Goal: Information Seeking & Learning: Learn about a topic

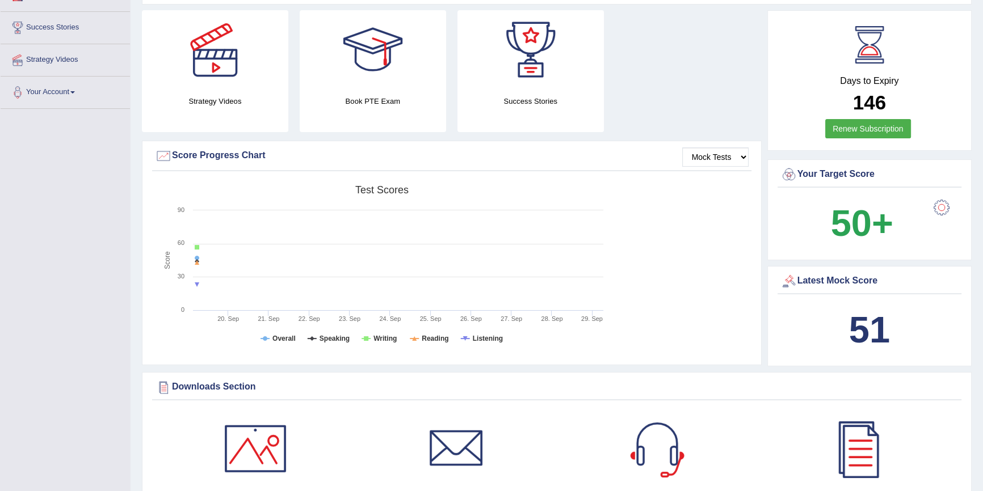
click at [871, 330] on b "51" at bounding box center [869, 329] width 41 height 41
click at [875, 226] on b "50+" at bounding box center [862, 223] width 62 height 41
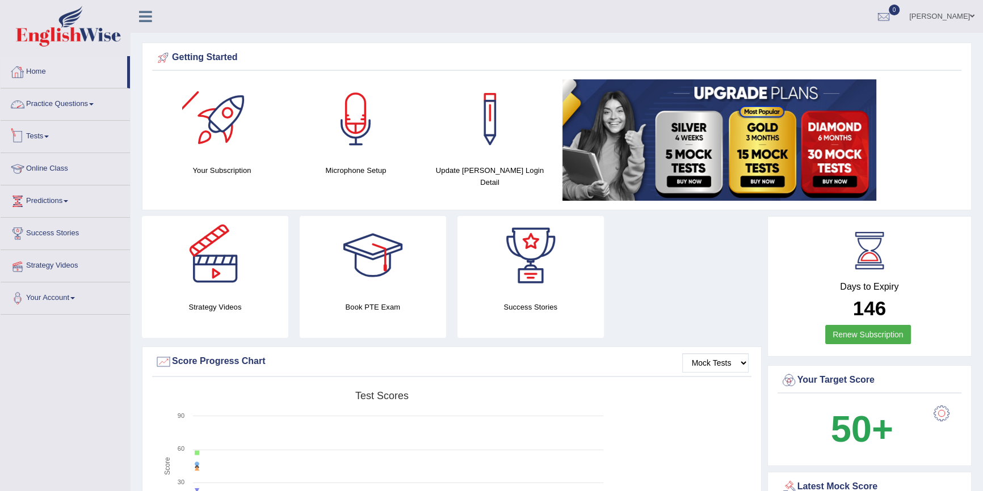
click at [48, 136] on span at bounding box center [46, 137] width 5 height 2
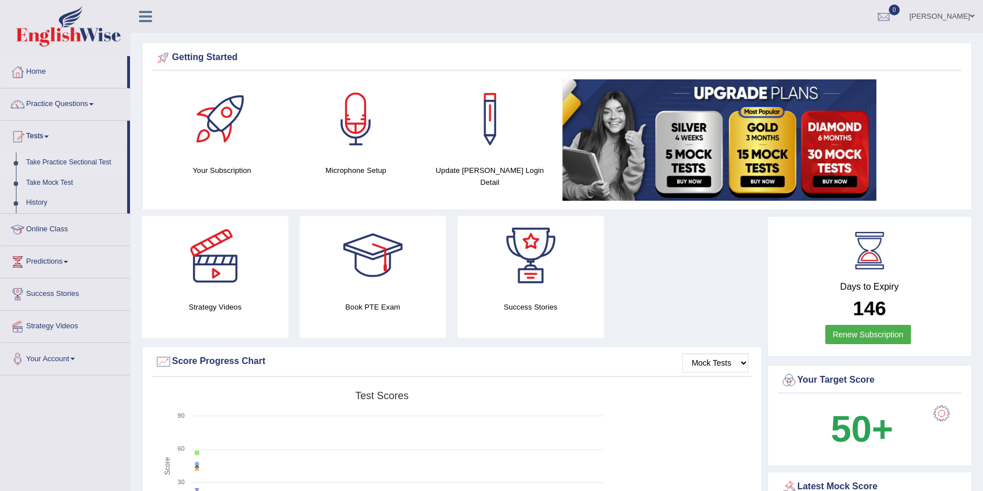
click at [43, 164] on link "Take Practice Sectional Test" at bounding box center [74, 163] width 106 height 20
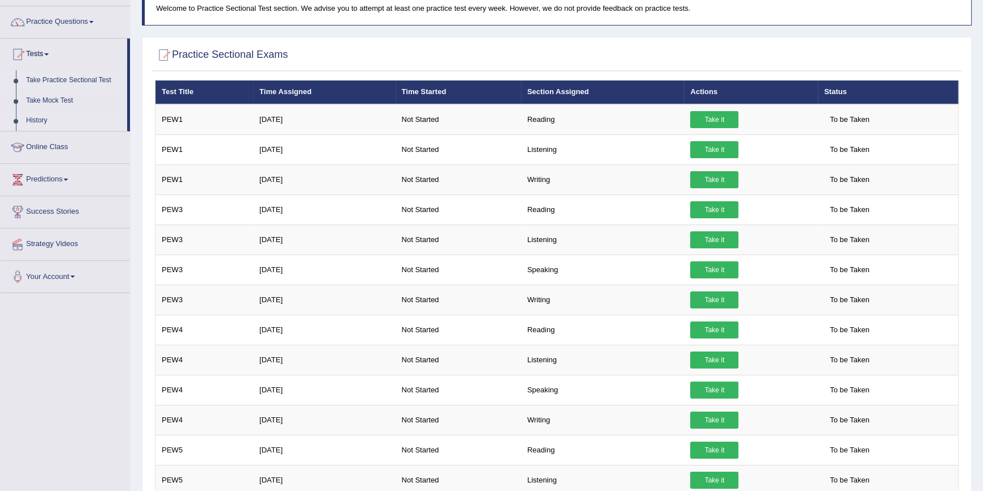
click at [32, 113] on link "History" at bounding box center [74, 121] width 106 height 20
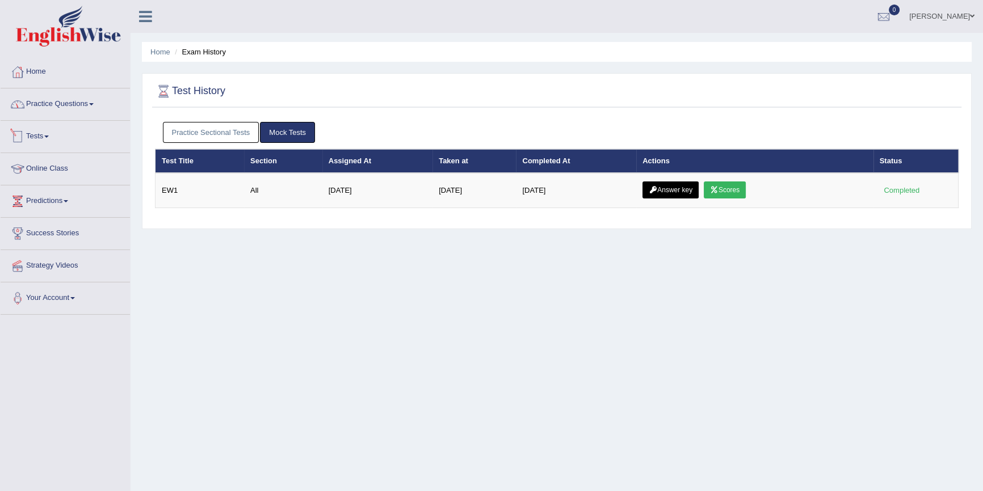
click at [53, 136] on link "Tests" at bounding box center [65, 135] width 129 height 28
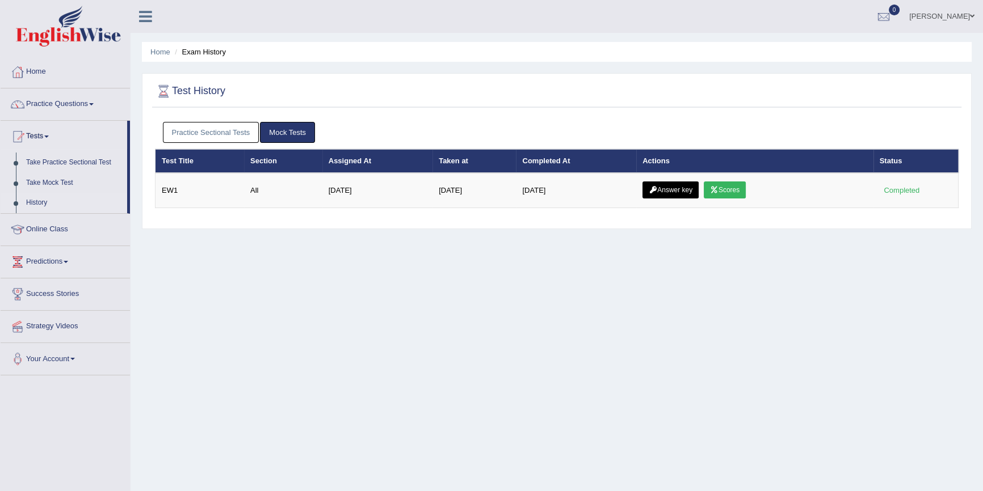
click at [32, 204] on link "History" at bounding box center [74, 203] width 106 height 20
click at [330, 170] on th "Assigned At" at bounding box center [377, 161] width 110 height 24
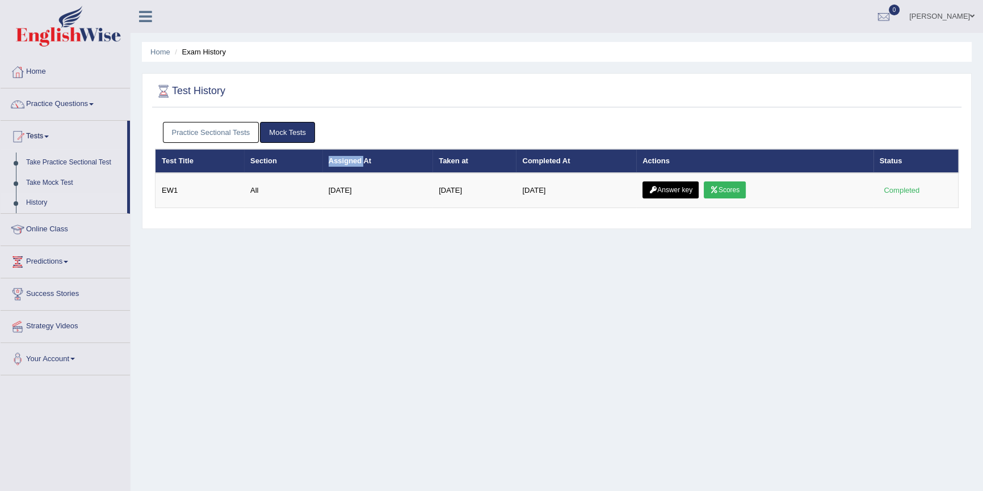
click at [330, 170] on th "Assigned At" at bounding box center [377, 161] width 110 height 24
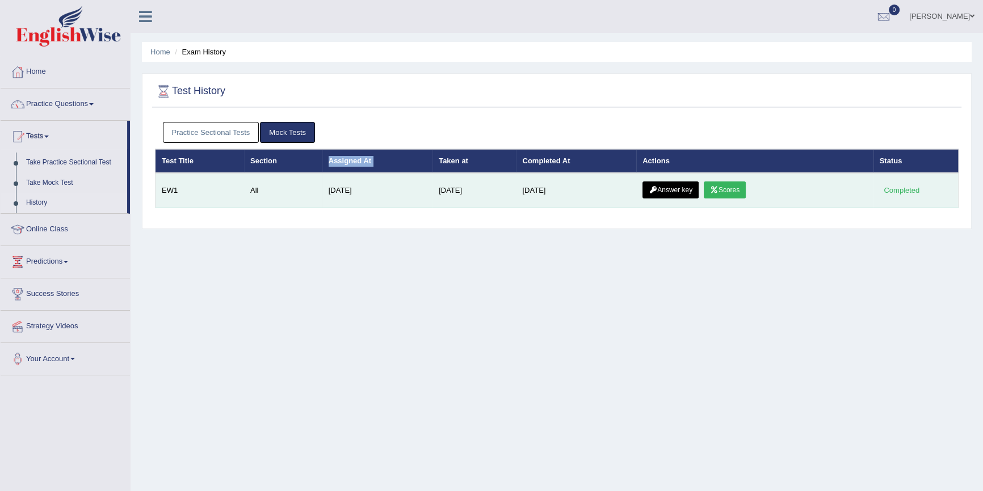
click at [718, 187] on icon at bounding box center [714, 190] width 9 height 7
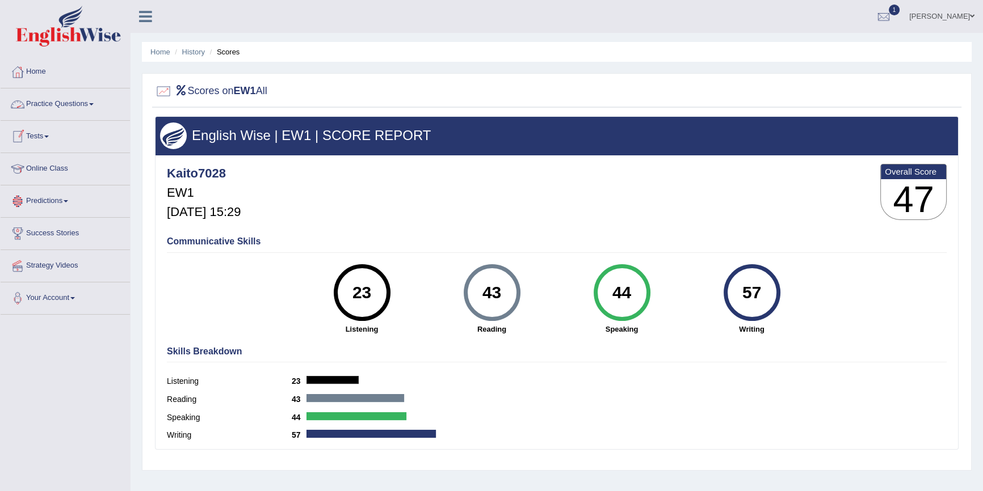
click at [51, 140] on link "Tests" at bounding box center [65, 135] width 129 height 28
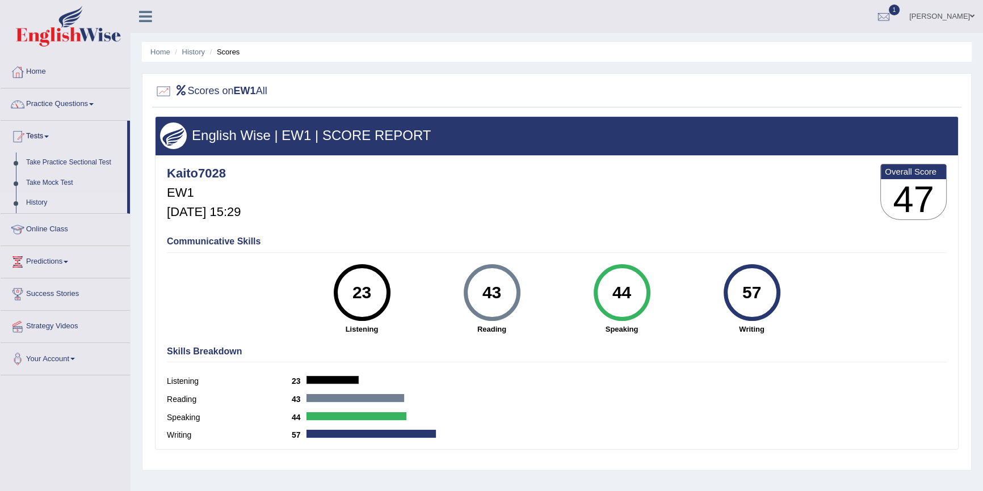
click at [40, 201] on link "History" at bounding box center [74, 203] width 106 height 20
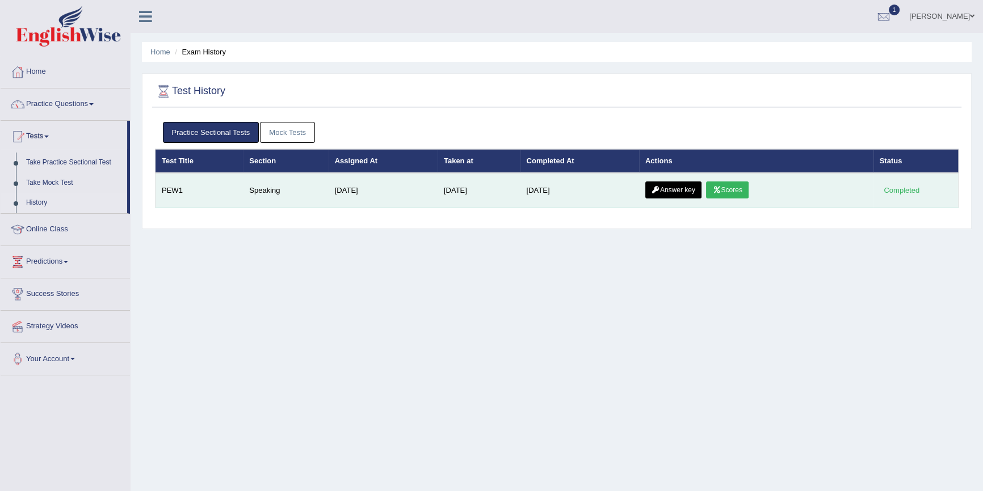
click at [737, 188] on link "Scores" at bounding box center [727, 190] width 42 height 17
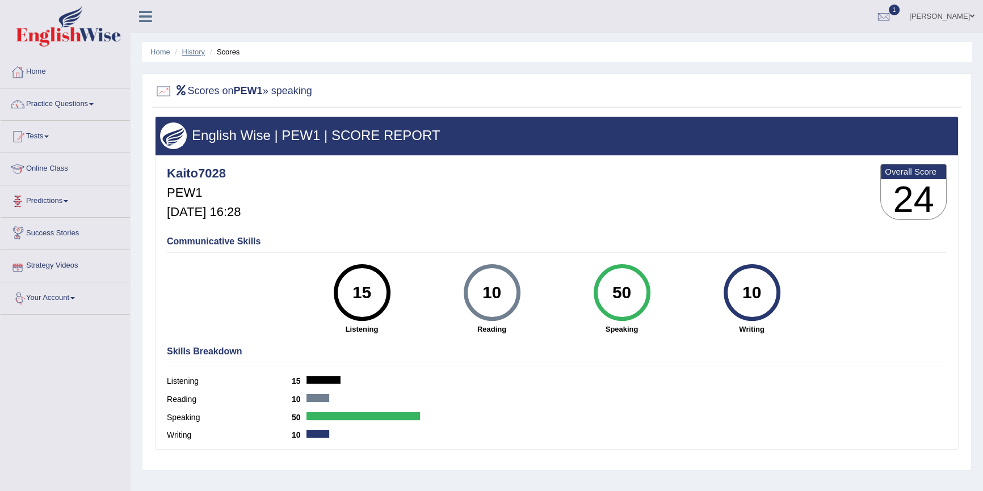
click at [195, 54] on link "History" at bounding box center [193, 52] width 23 height 9
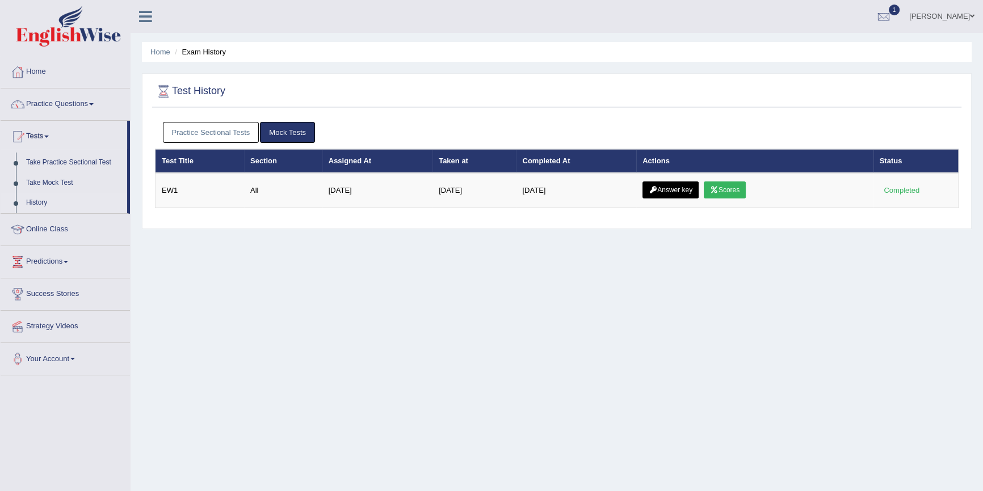
click at [682, 190] on link "Answer key" at bounding box center [670, 190] width 56 height 17
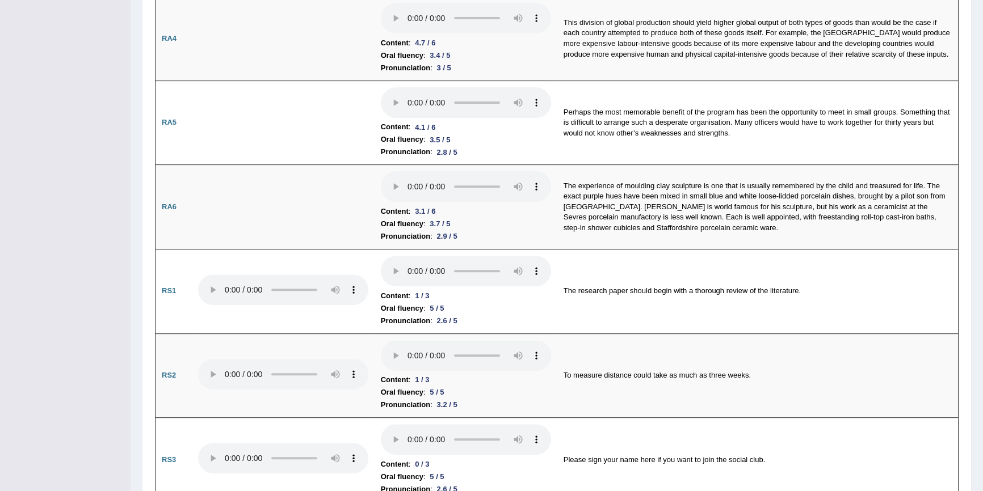
scroll to position [103, 0]
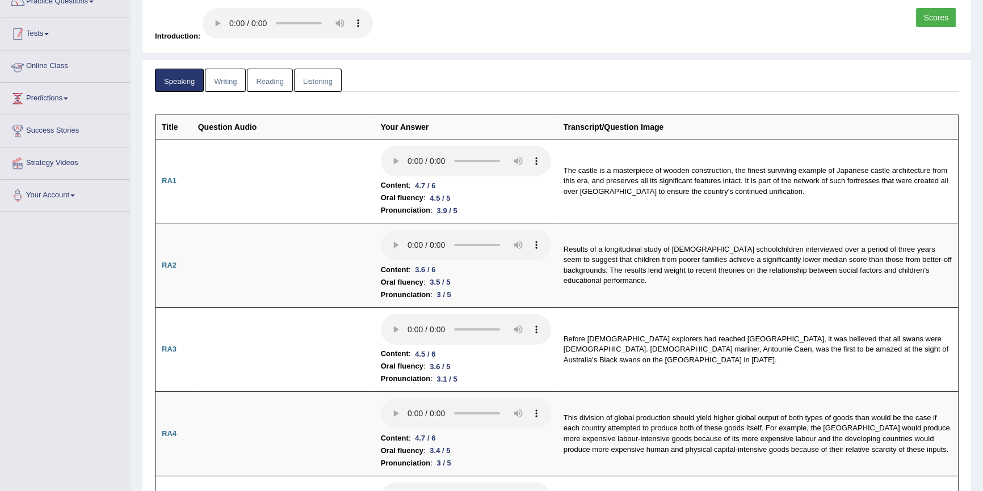
click at [51, 37] on link "Tests" at bounding box center [65, 32] width 129 height 28
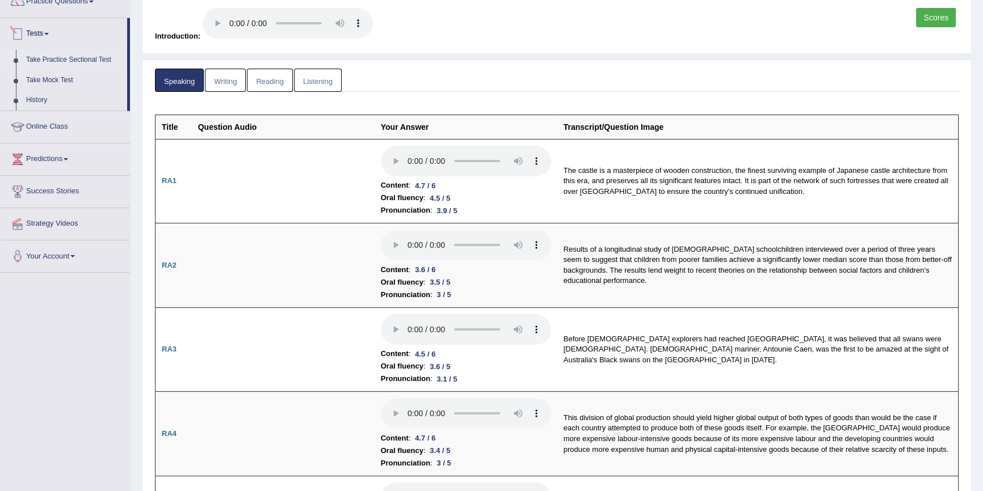
click at [31, 57] on link "Take Practice Sectional Test" at bounding box center [74, 60] width 106 height 20
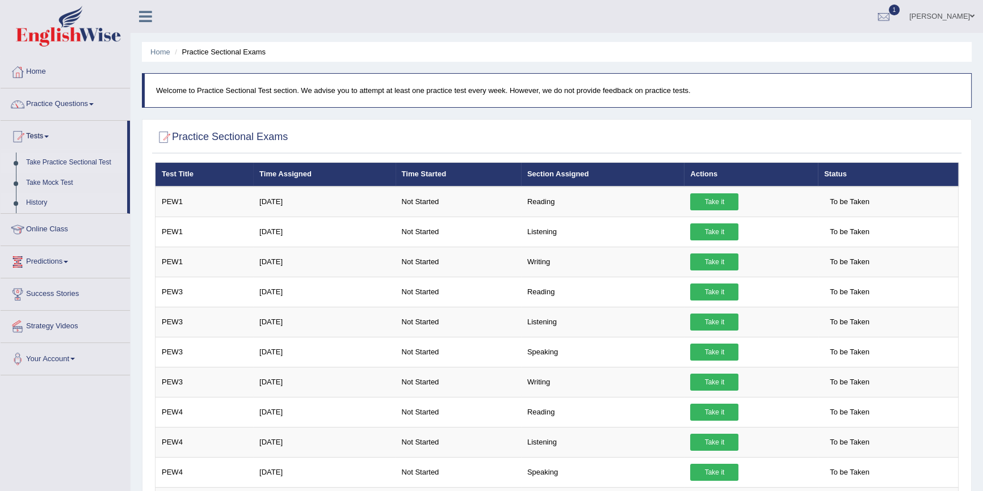
click at [39, 205] on link "History" at bounding box center [74, 203] width 106 height 20
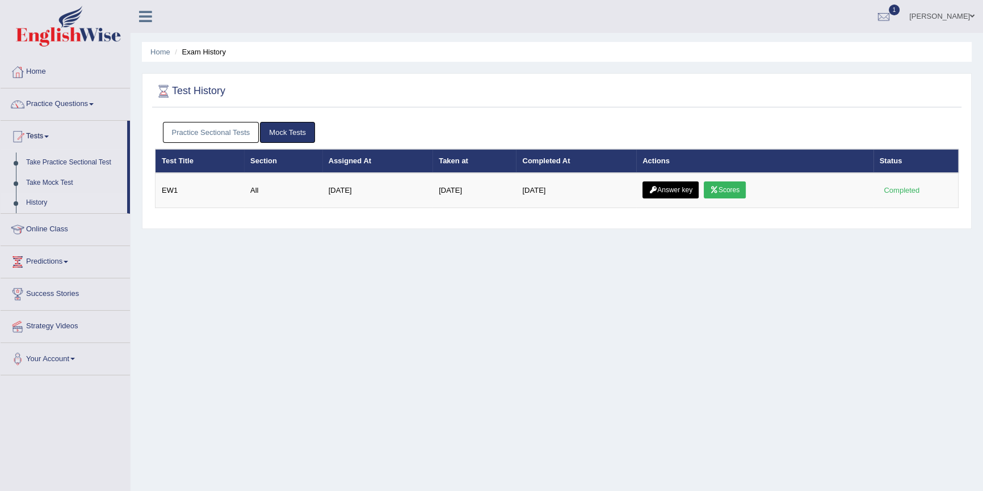
click at [196, 130] on link "Practice Sectional Tests" at bounding box center [211, 132] width 96 height 21
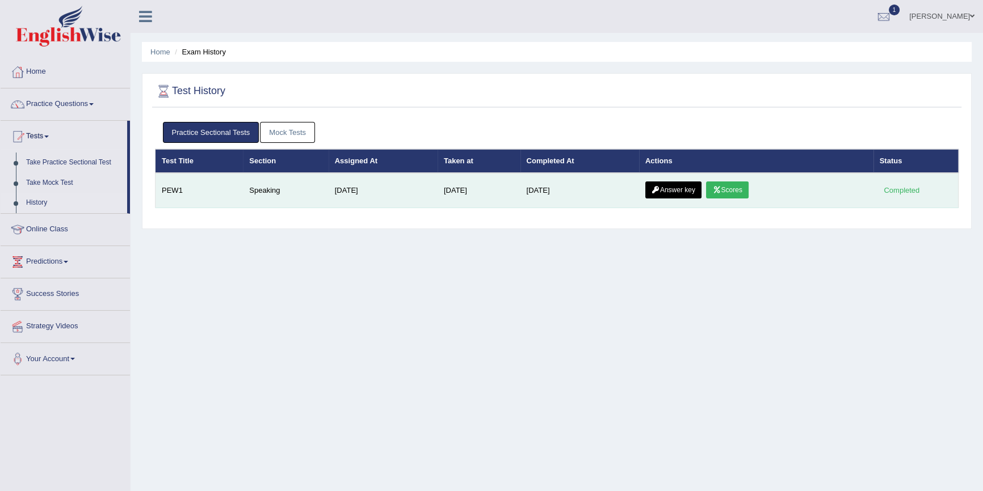
click at [737, 193] on link "Scores" at bounding box center [727, 190] width 42 height 17
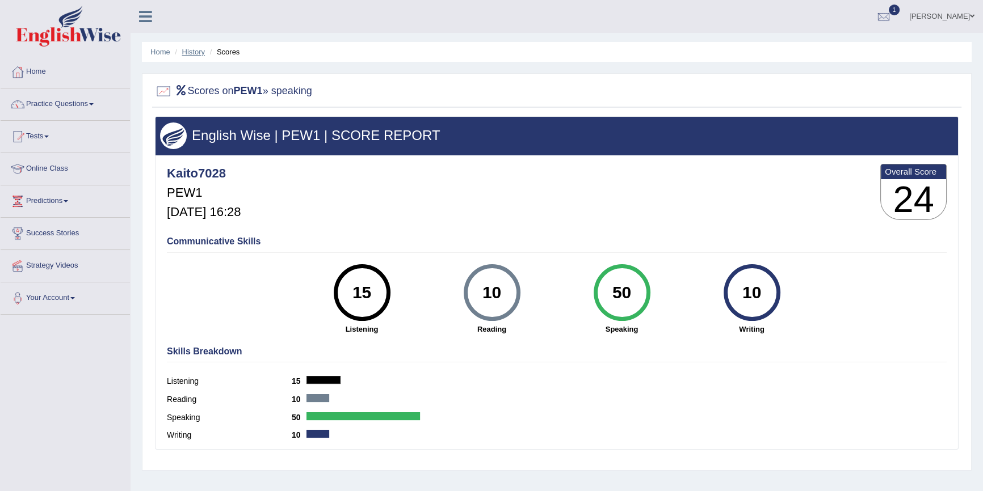
click at [193, 51] on link "History" at bounding box center [193, 52] width 23 height 9
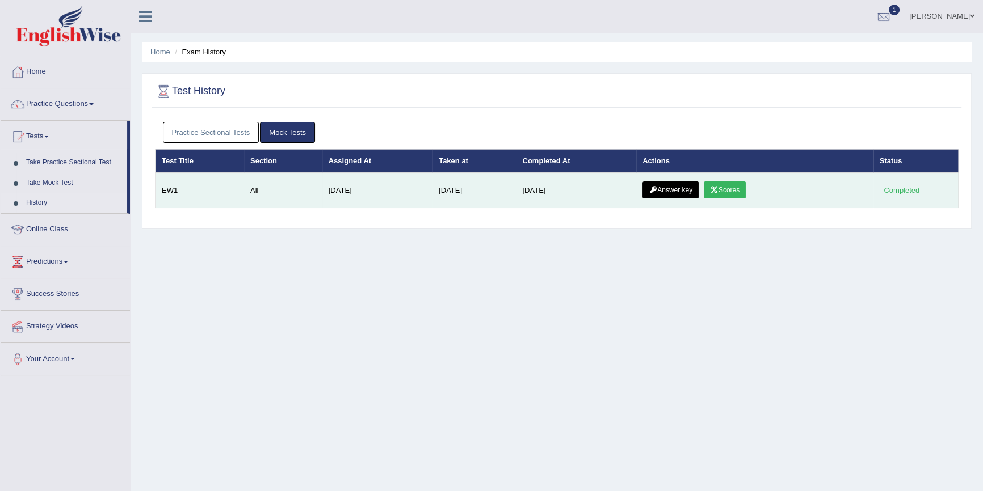
click at [681, 194] on link "Answer key" at bounding box center [670, 190] width 56 height 17
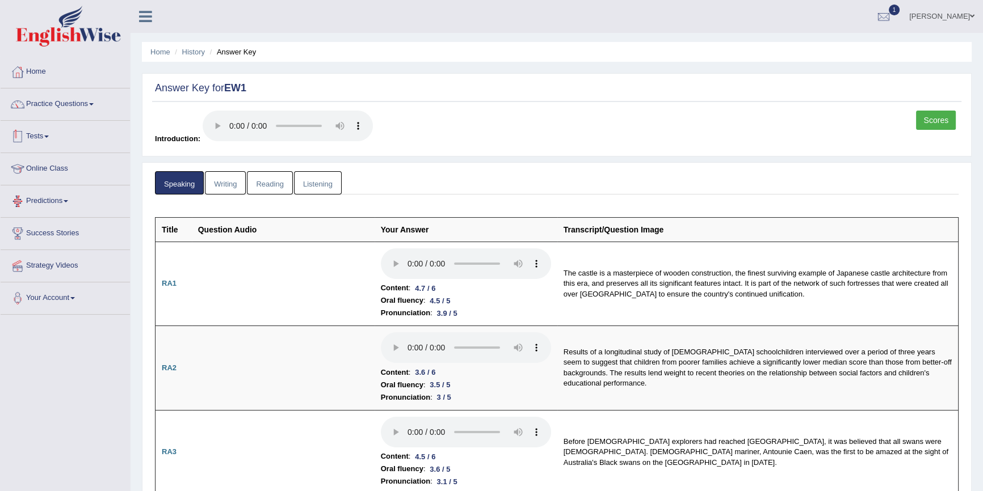
click at [37, 132] on link "Tests" at bounding box center [65, 135] width 129 height 28
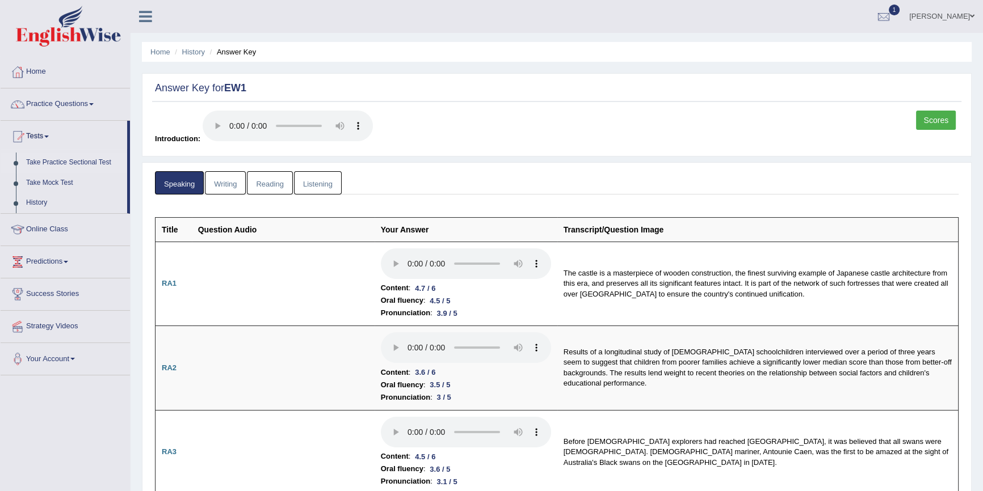
click at [57, 163] on link "Take Practice Sectional Test" at bounding box center [74, 163] width 106 height 20
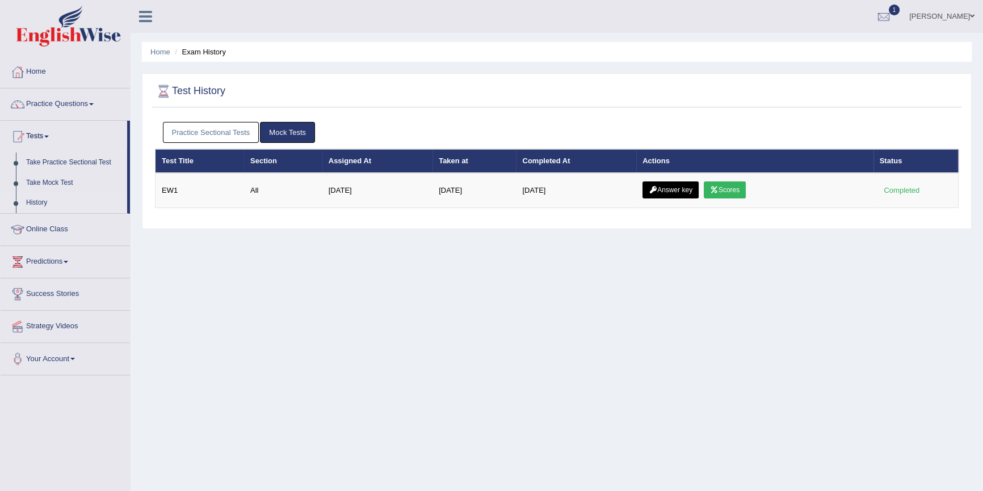
click at [212, 130] on link "Practice Sectional Tests" at bounding box center [211, 132] width 96 height 21
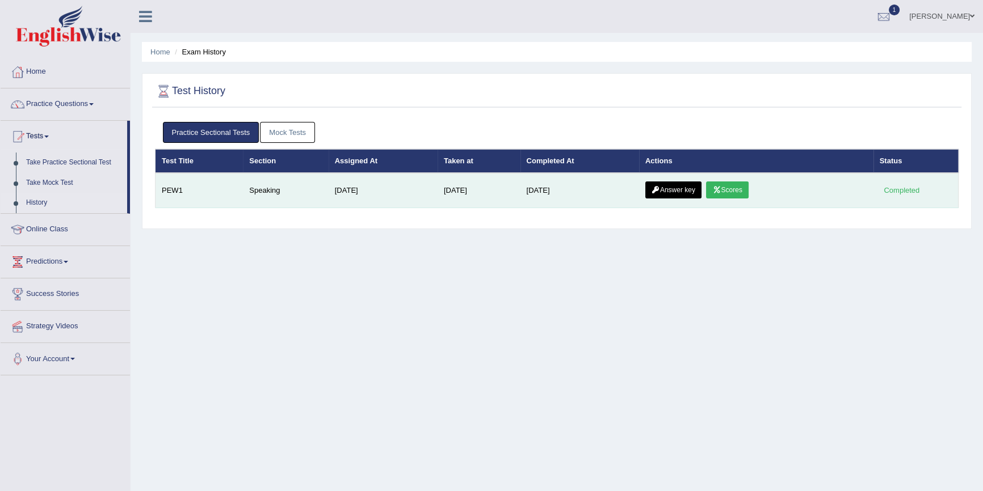
click at [672, 192] on link "Answer key" at bounding box center [673, 190] width 56 height 17
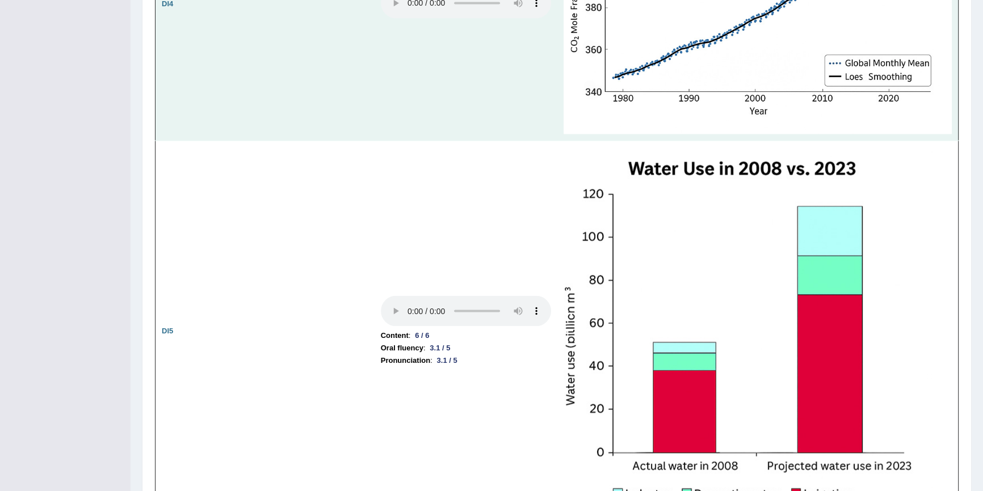
scroll to position [2195, 0]
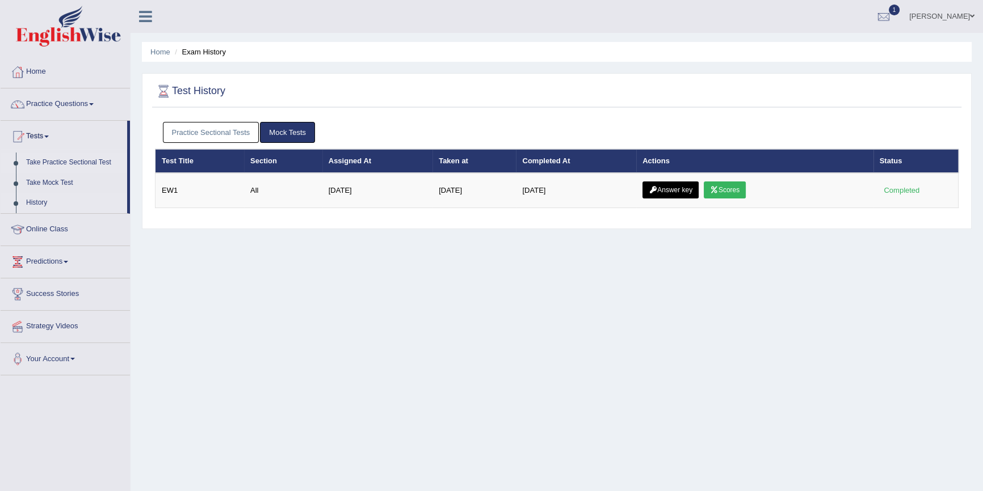
click at [63, 163] on link "Take Practice Sectional Test" at bounding box center [74, 163] width 106 height 20
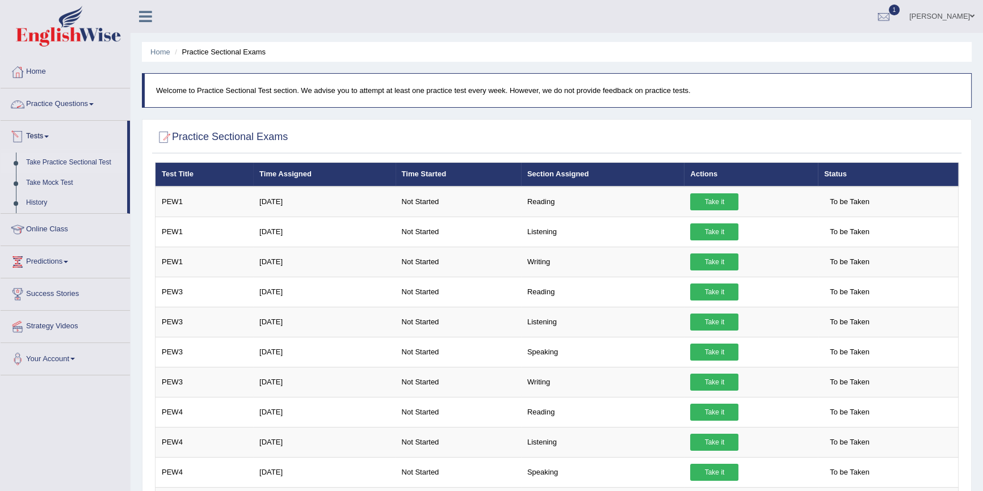
click at [58, 104] on link "Practice Questions" at bounding box center [65, 102] width 129 height 28
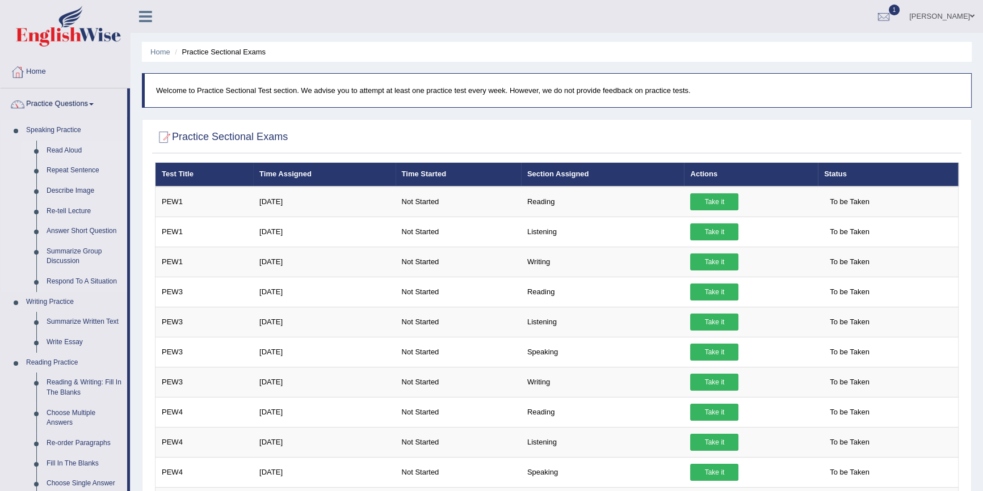
click at [67, 148] on link "Read Aloud" at bounding box center [84, 151] width 86 height 20
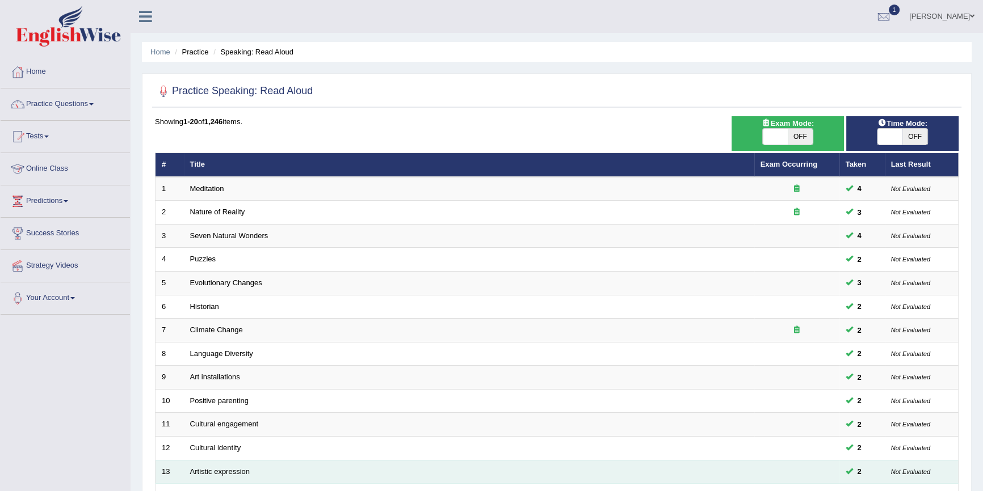
scroll to position [258, 0]
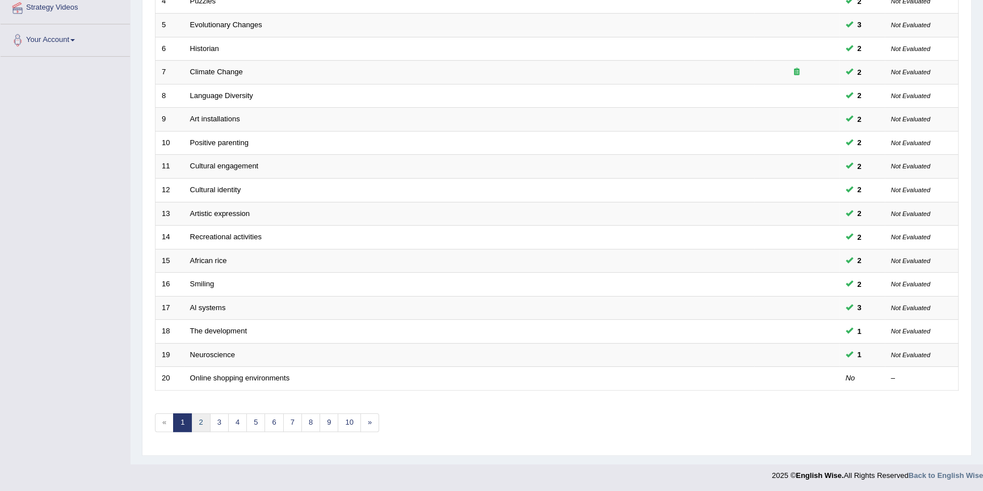
click at [199, 421] on link "2" at bounding box center [200, 423] width 19 height 19
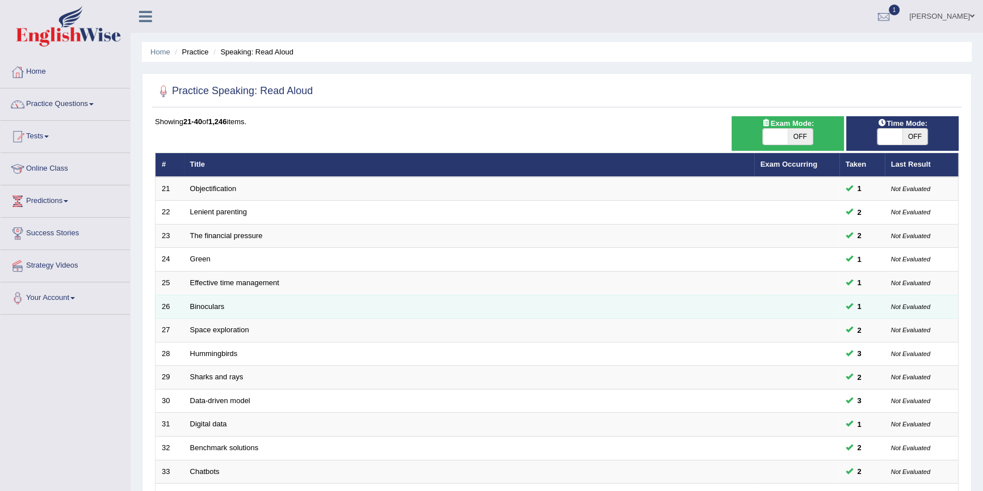
scroll to position [258, 0]
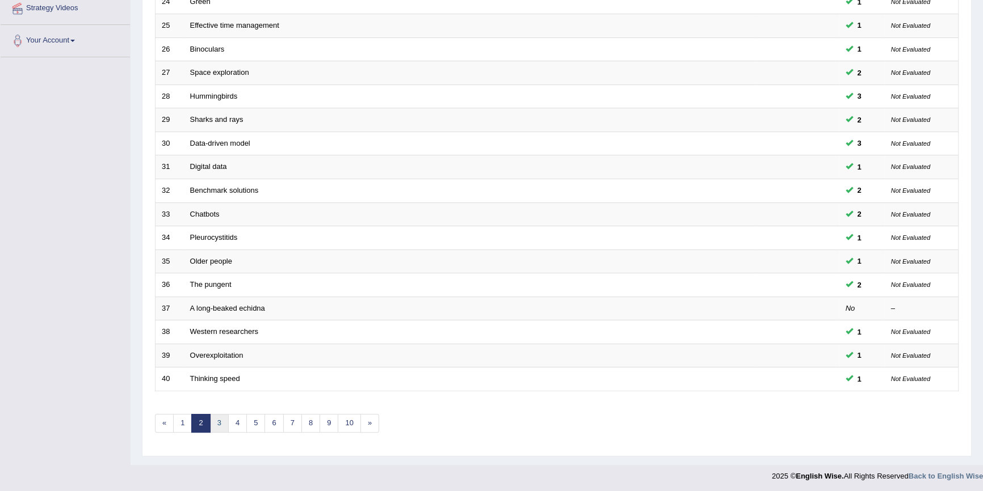
click at [218, 419] on link "3" at bounding box center [219, 423] width 19 height 19
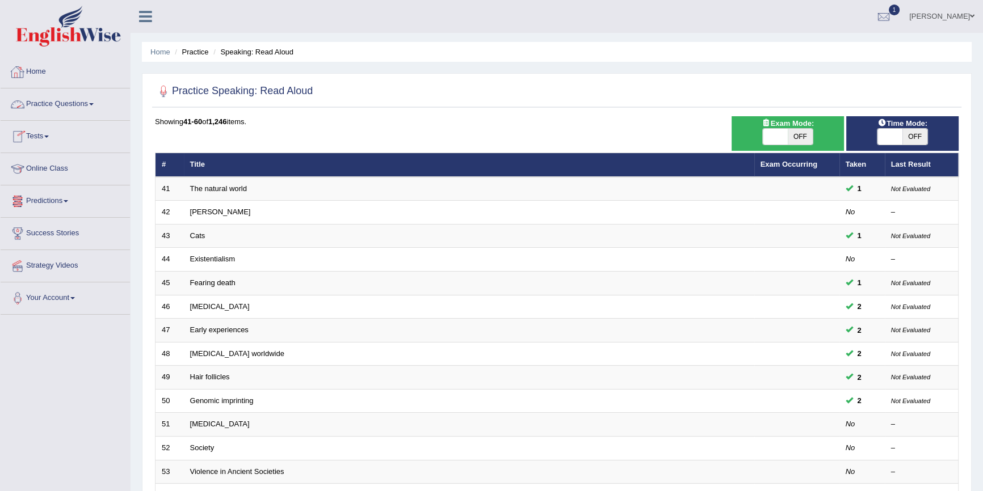
click at [82, 106] on link "Practice Questions" at bounding box center [65, 102] width 129 height 28
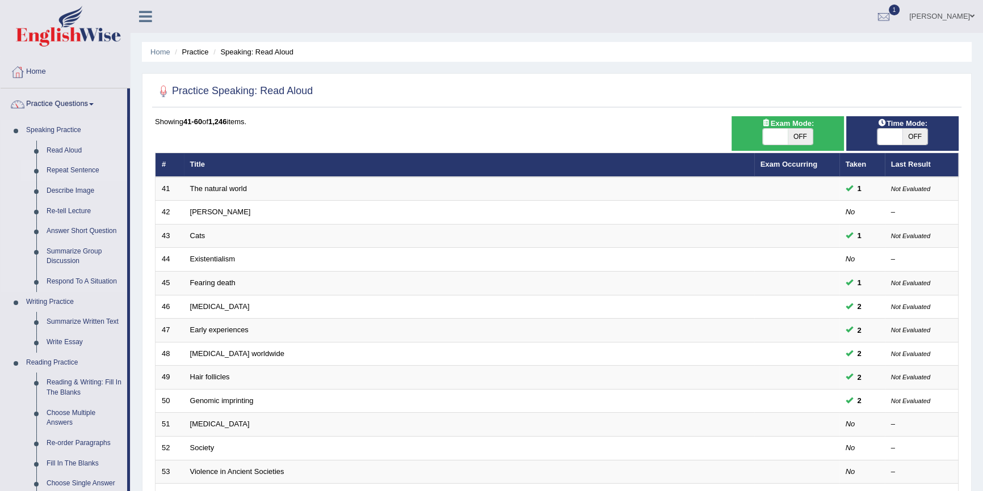
click at [64, 172] on link "Repeat Sentence" at bounding box center [84, 171] width 86 height 20
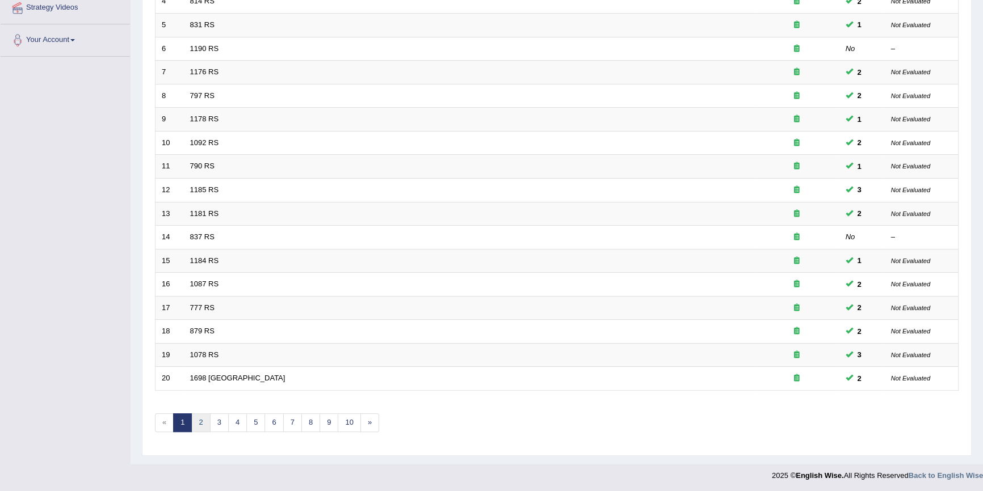
click at [195, 420] on link "2" at bounding box center [200, 423] width 19 height 19
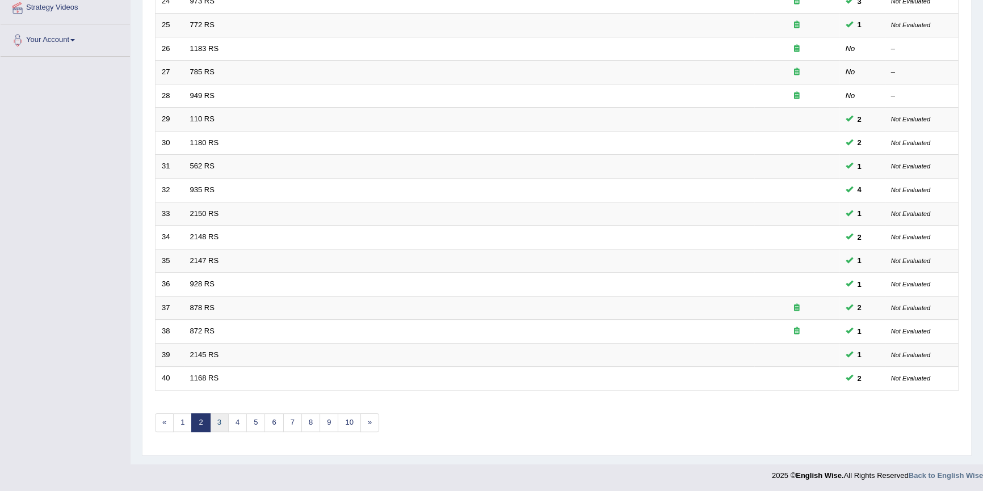
click at [218, 422] on link "3" at bounding box center [219, 423] width 19 height 19
click at [239, 422] on link "4" at bounding box center [237, 423] width 19 height 19
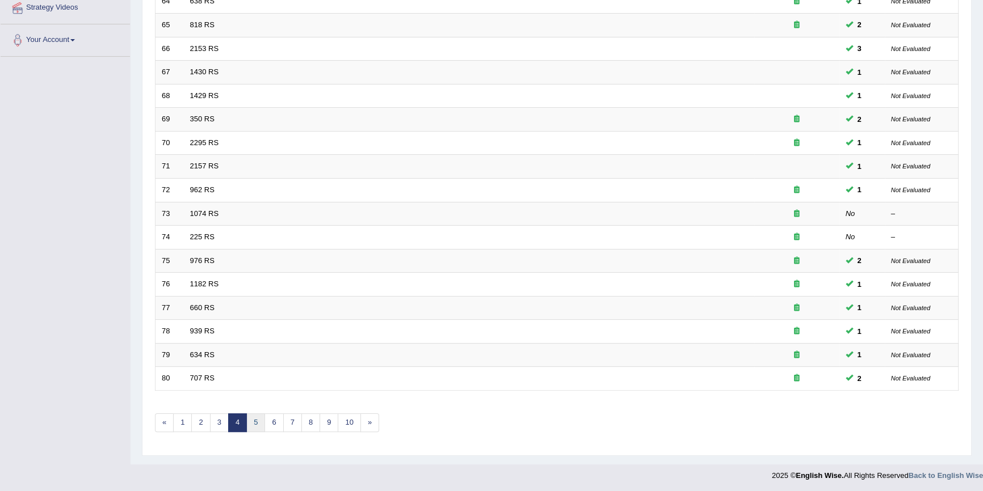
click at [251, 423] on link "5" at bounding box center [255, 423] width 19 height 19
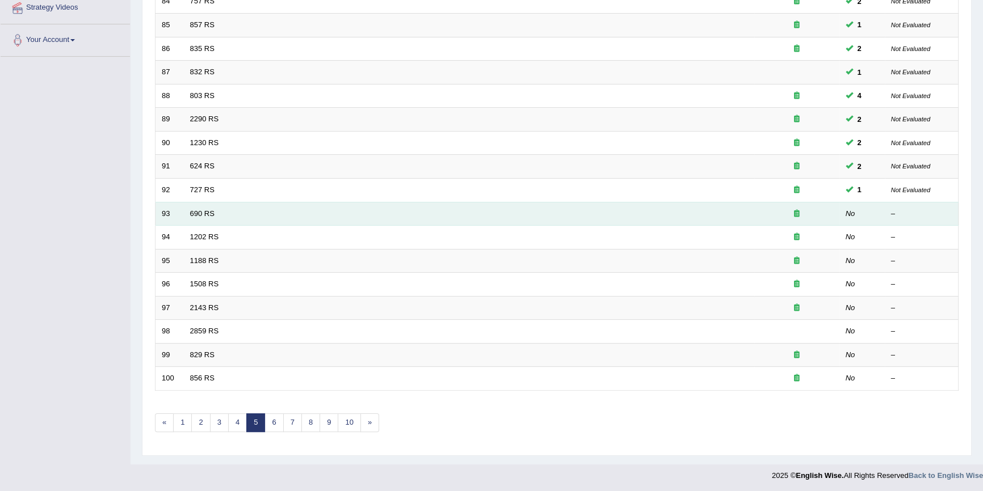
click at [281, 212] on td "690 RS" at bounding box center [469, 214] width 570 height 24
click at [205, 216] on link "690 RS" at bounding box center [202, 213] width 24 height 9
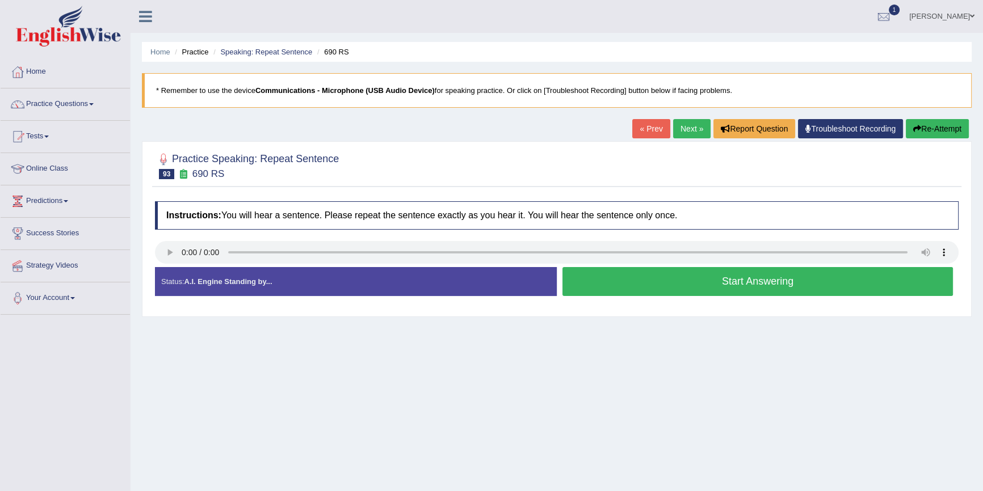
click at [625, 285] on button "Start Answering" at bounding box center [757, 281] width 390 height 29
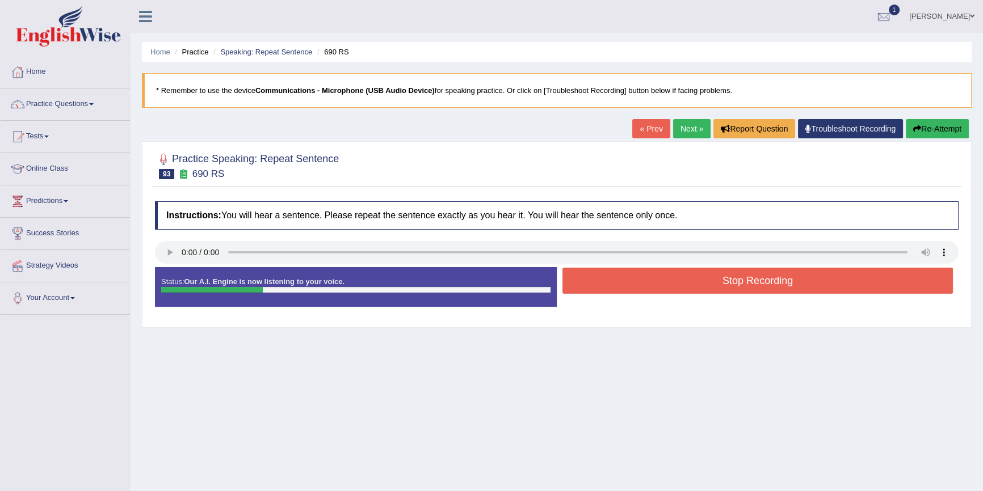
click at [605, 285] on button "Stop Recording" at bounding box center [757, 281] width 390 height 26
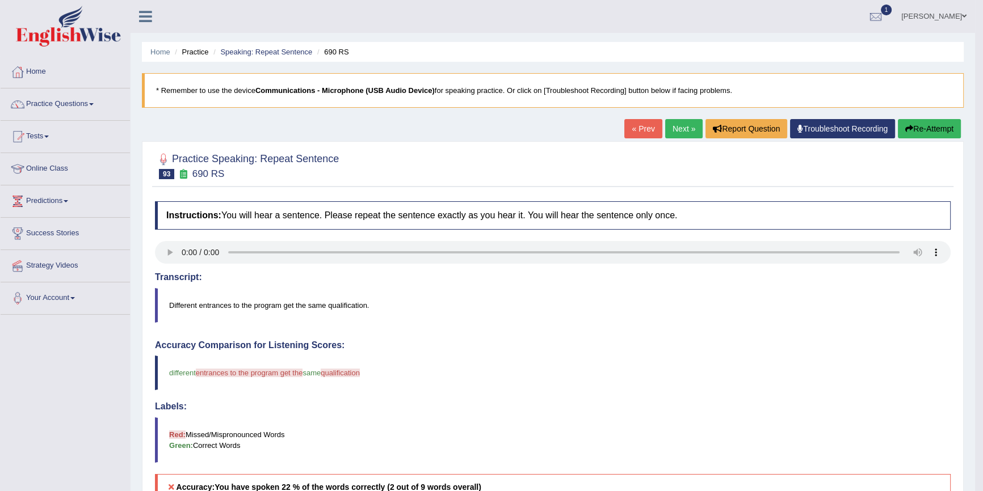
click at [926, 128] on button "Re-Attempt" at bounding box center [928, 128] width 63 height 19
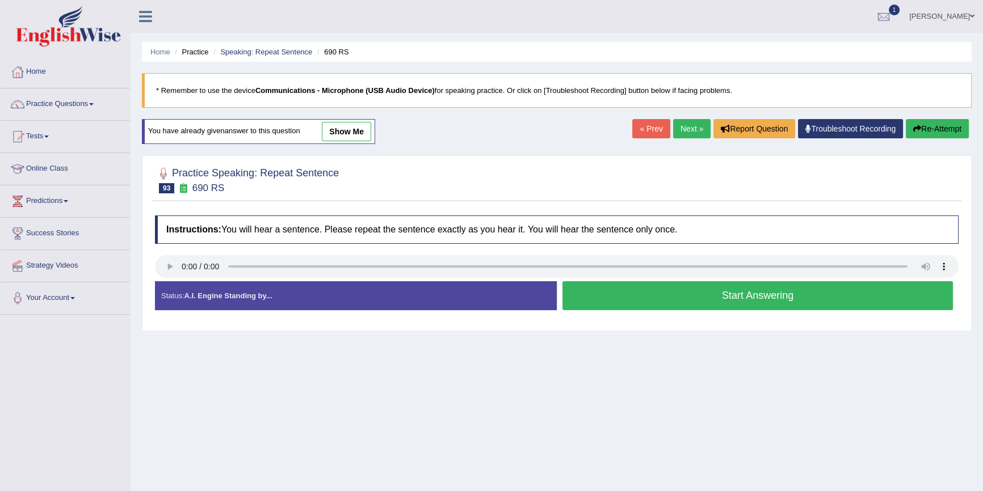
click at [668, 300] on button "Start Answering" at bounding box center [757, 295] width 390 height 29
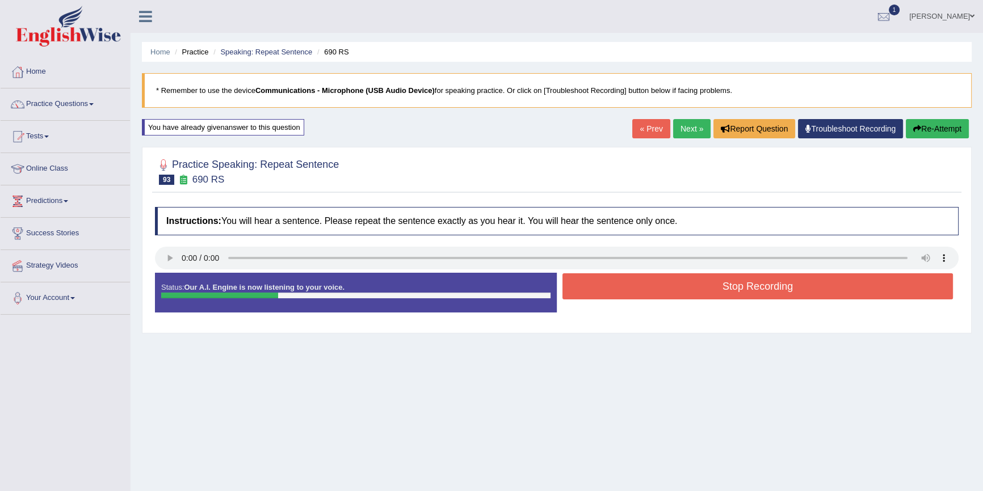
click at [645, 292] on button "Stop Recording" at bounding box center [757, 286] width 390 height 26
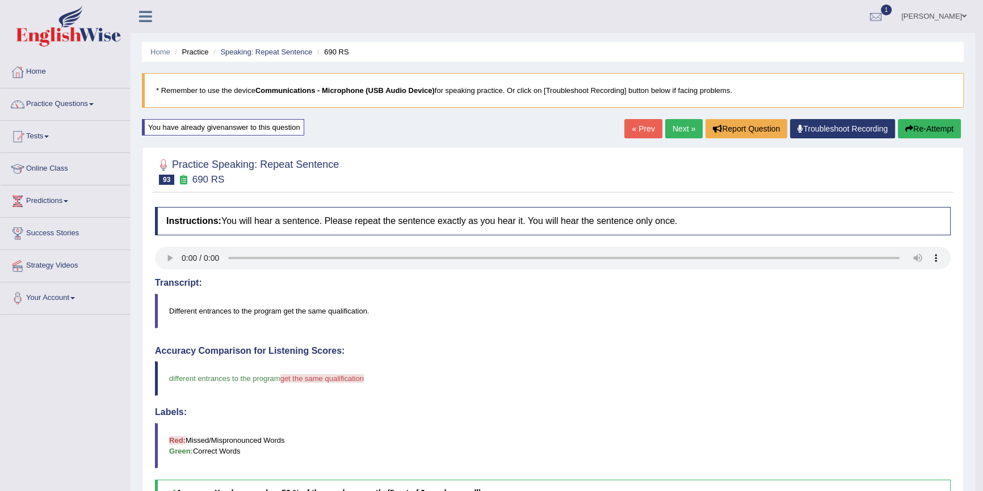
click at [678, 132] on link "Next »" at bounding box center [683, 128] width 37 height 19
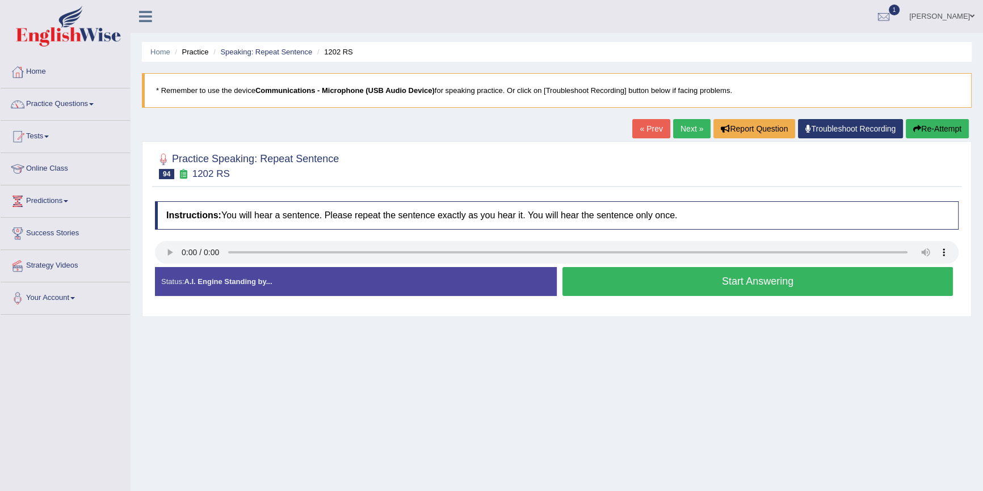
click at [652, 283] on button "Start Answering" at bounding box center [757, 281] width 390 height 29
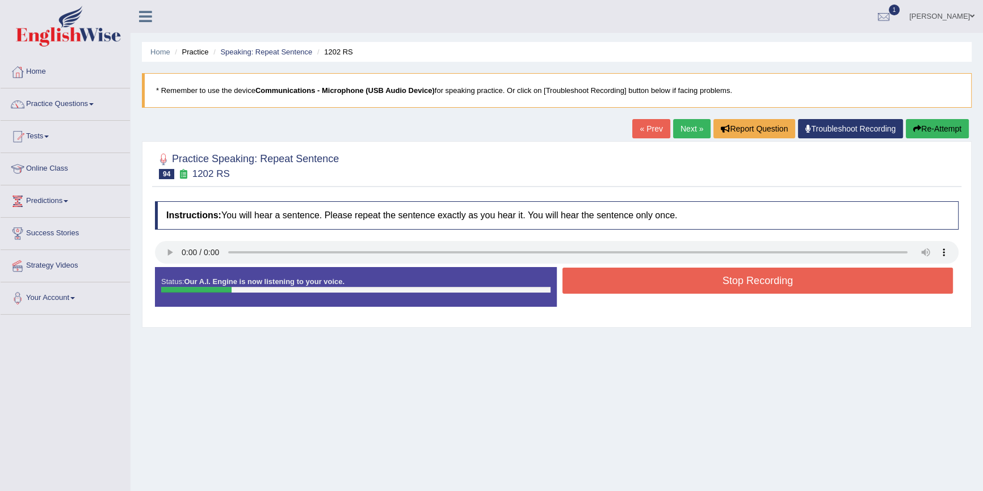
click at [650, 280] on button "Stop Recording" at bounding box center [757, 281] width 390 height 26
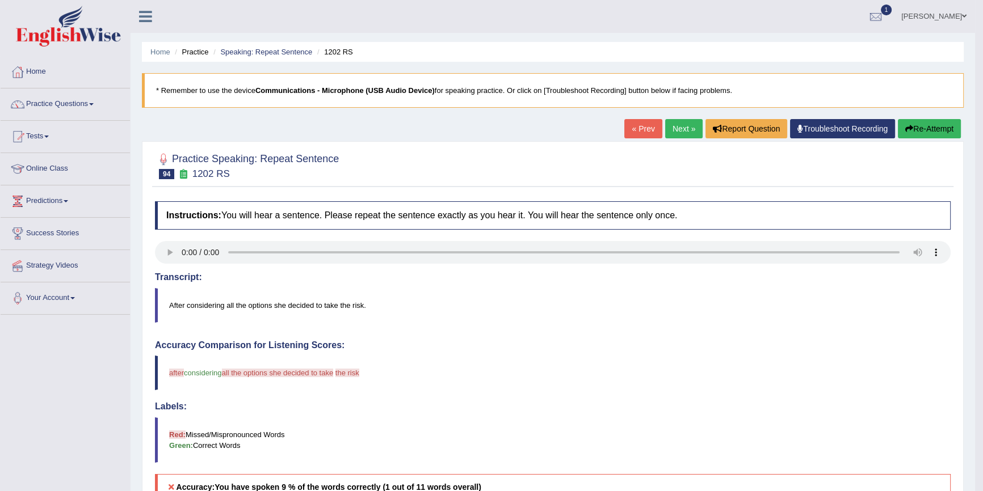
click at [920, 132] on button "Re-Attempt" at bounding box center [928, 128] width 63 height 19
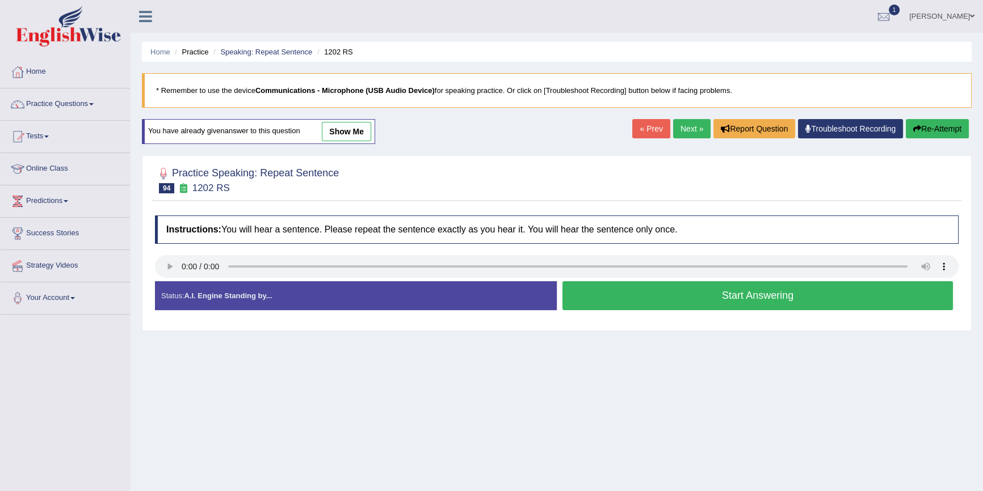
click at [622, 300] on button "Start Answering" at bounding box center [757, 295] width 390 height 29
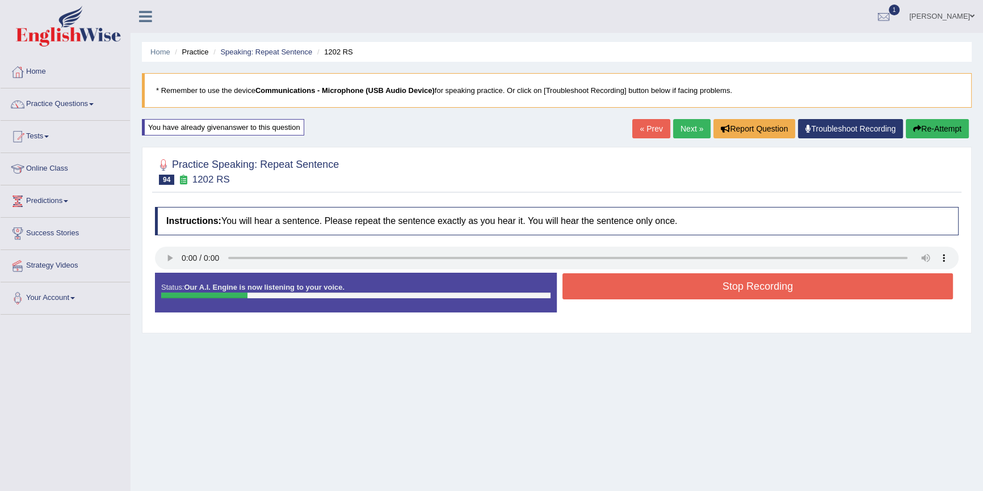
click at [930, 129] on button "Re-Attempt" at bounding box center [936, 128] width 63 height 19
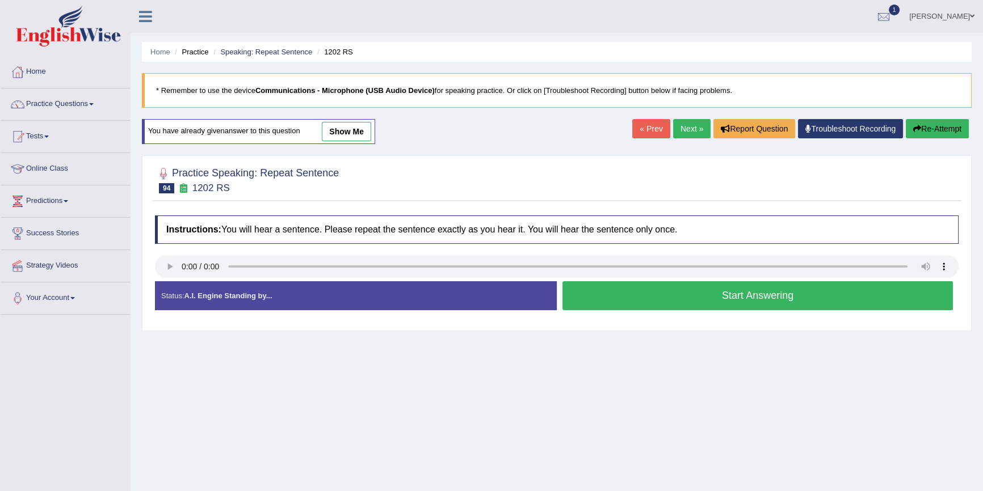
click at [617, 294] on button "Start Answering" at bounding box center [757, 295] width 390 height 29
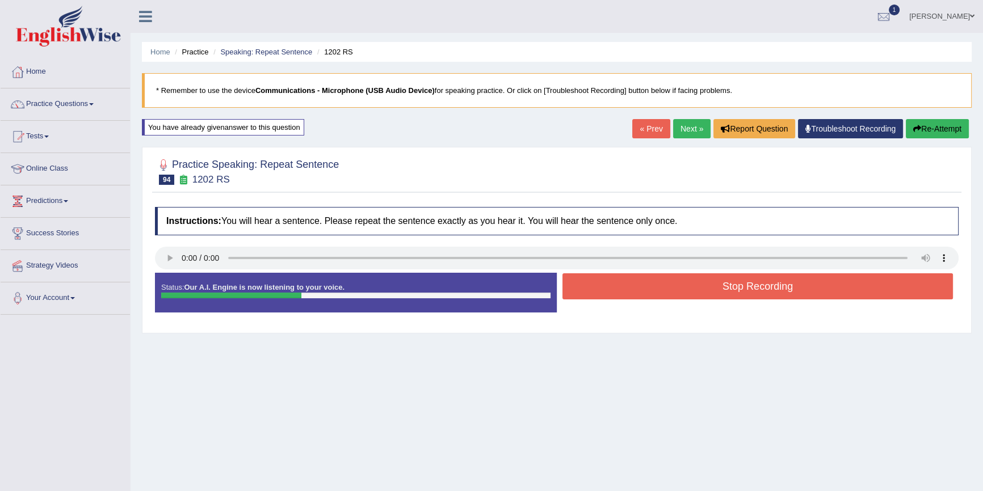
click at [617, 294] on button "Stop Recording" at bounding box center [757, 286] width 390 height 26
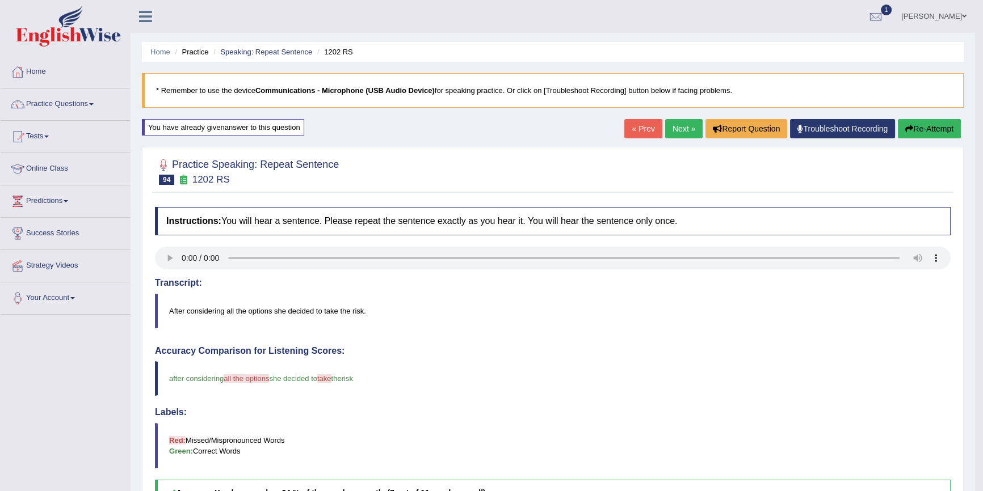
click at [686, 124] on link "Next »" at bounding box center [683, 128] width 37 height 19
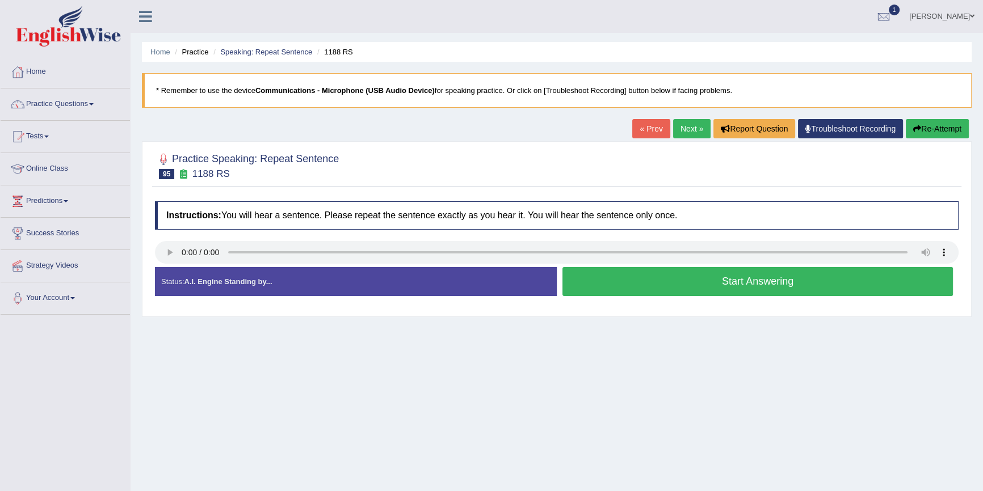
click at [624, 291] on button "Start Answering" at bounding box center [757, 281] width 390 height 29
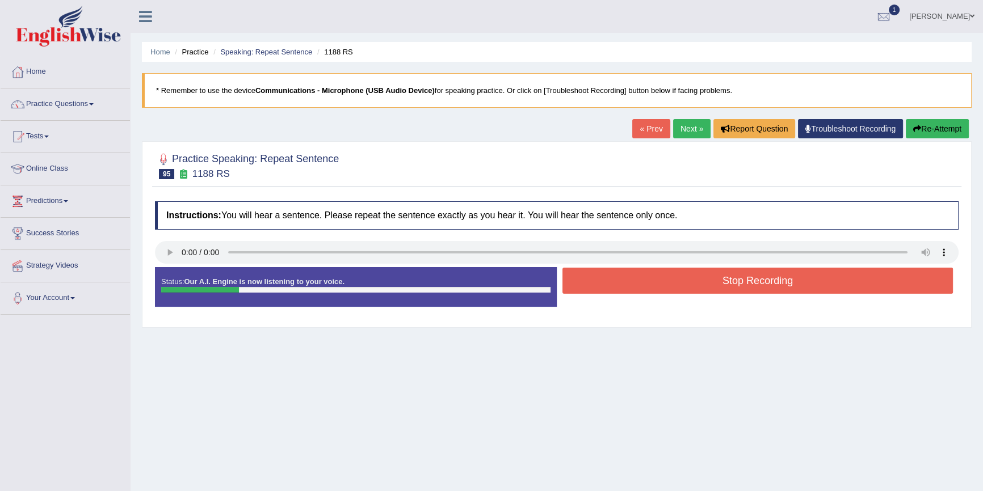
click at [952, 129] on button "Re-Attempt" at bounding box center [936, 128] width 63 height 19
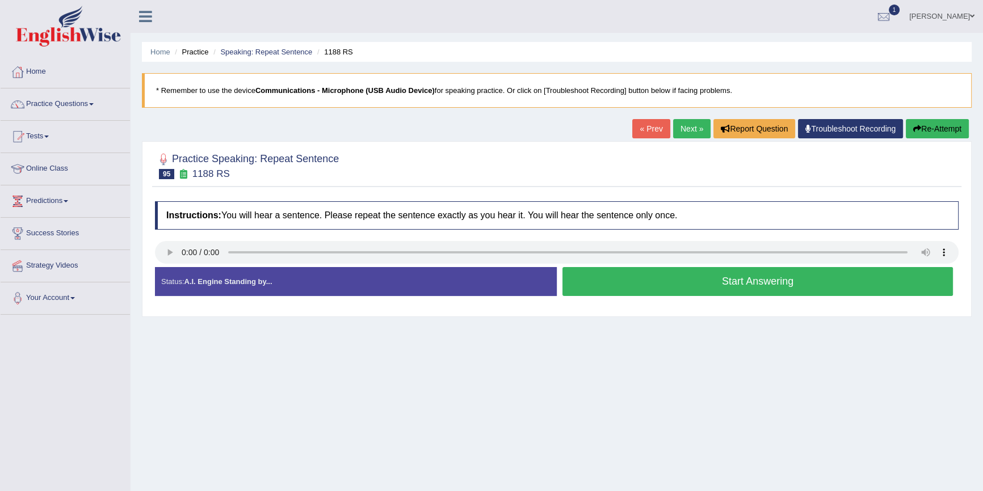
drag, startPoint x: 0, startPoint y: 0, endPoint x: 720, endPoint y: 283, distance: 774.1
click at [720, 283] on button "Start Answering" at bounding box center [757, 281] width 390 height 29
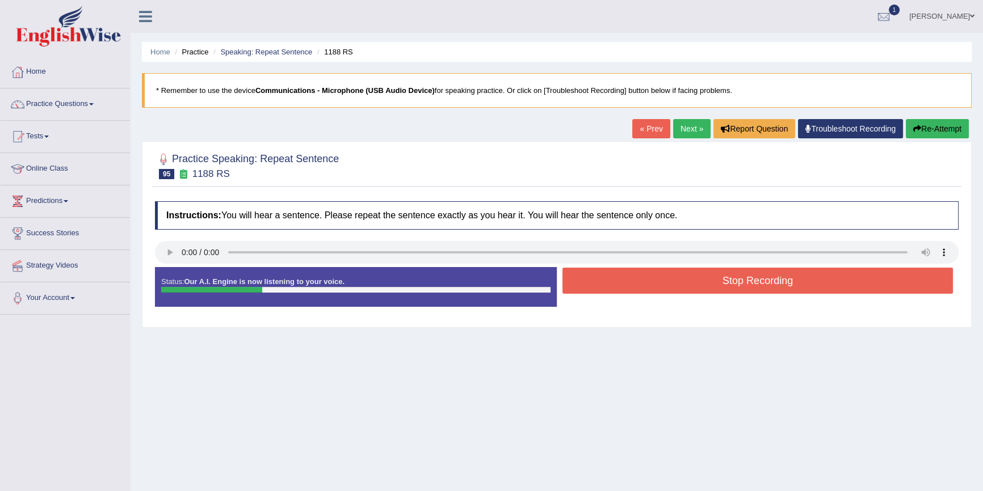
click at [720, 283] on button "Stop Recording" at bounding box center [757, 281] width 390 height 26
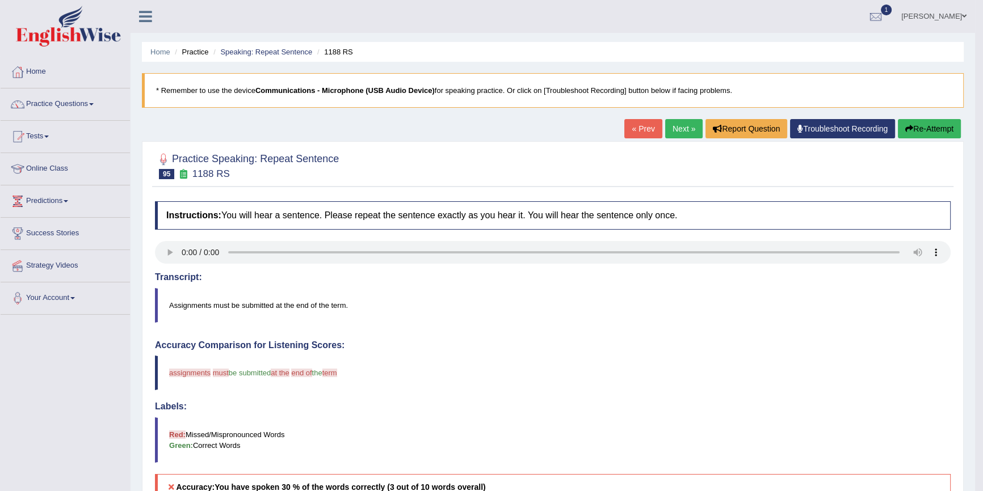
click at [939, 132] on button "Re-Attempt" at bounding box center [928, 128] width 63 height 19
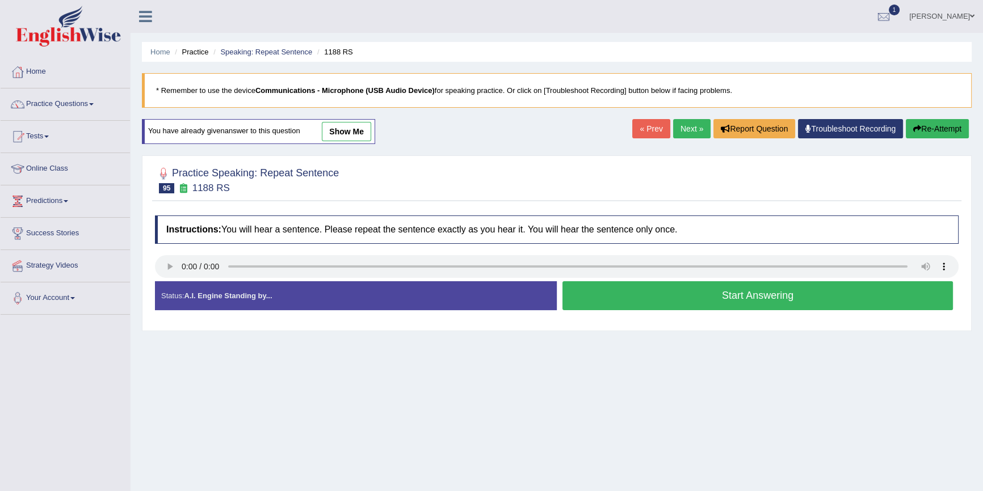
click at [632, 296] on button "Start Answering" at bounding box center [757, 295] width 390 height 29
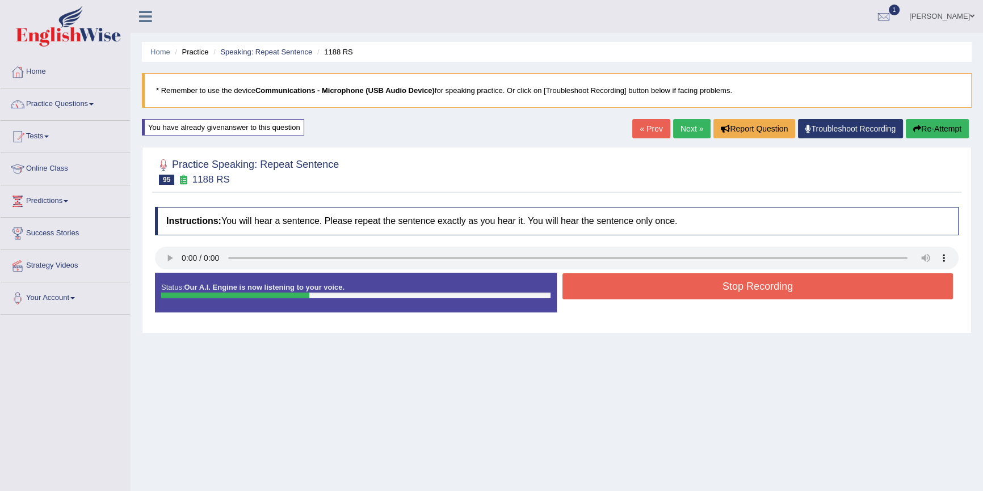
click at [642, 294] on button "Stop Recording" at bounding box center [757, 286] width 390 height 26
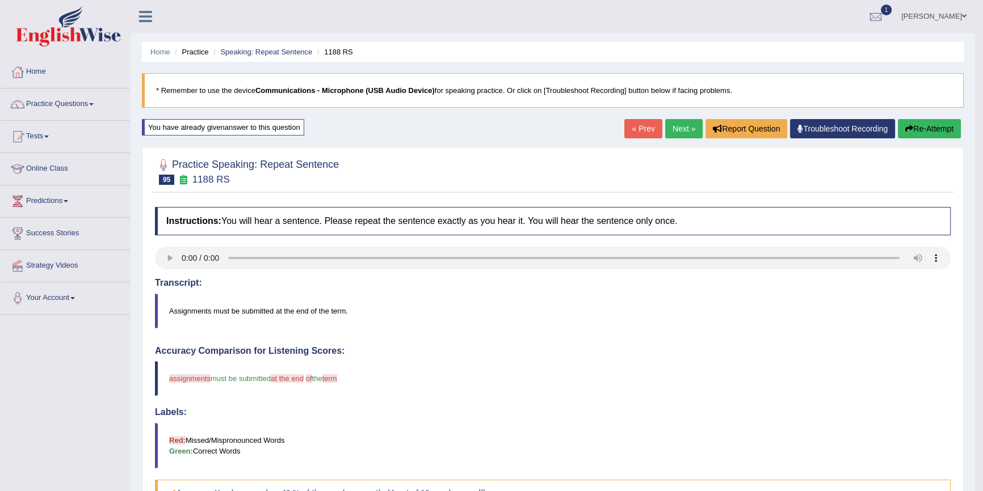
click at [692, 123] on link "Next »" at bounding box center [683, 128] width 37 height 19
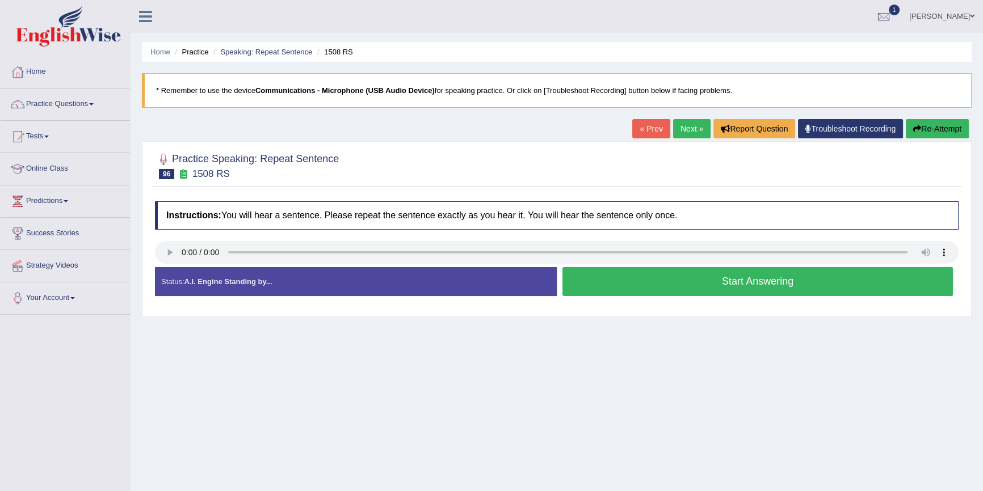
click at [673, 288] on button "Start Answering" at bounding box center [757, 281] width 390 height 29
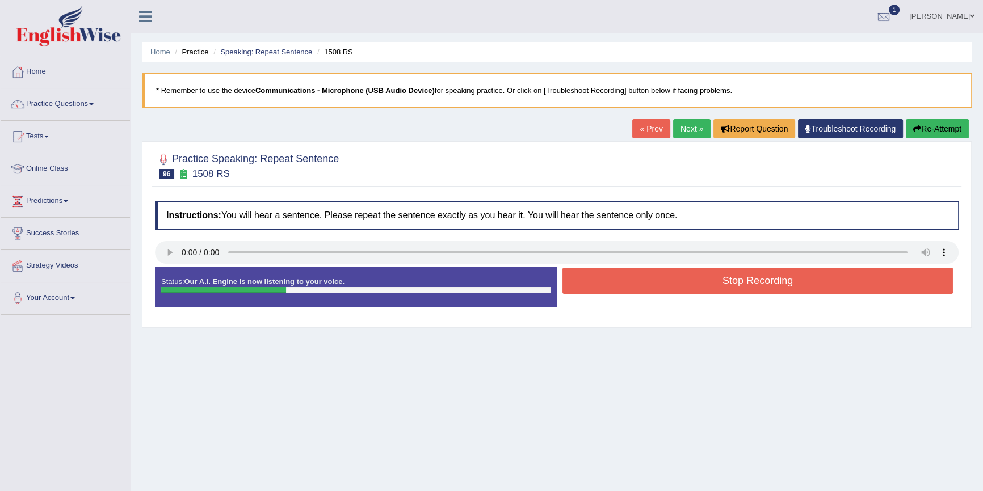
click at [675, 288] on button "Stop Recording" at bounding box center [757, 281] width 390 height 26
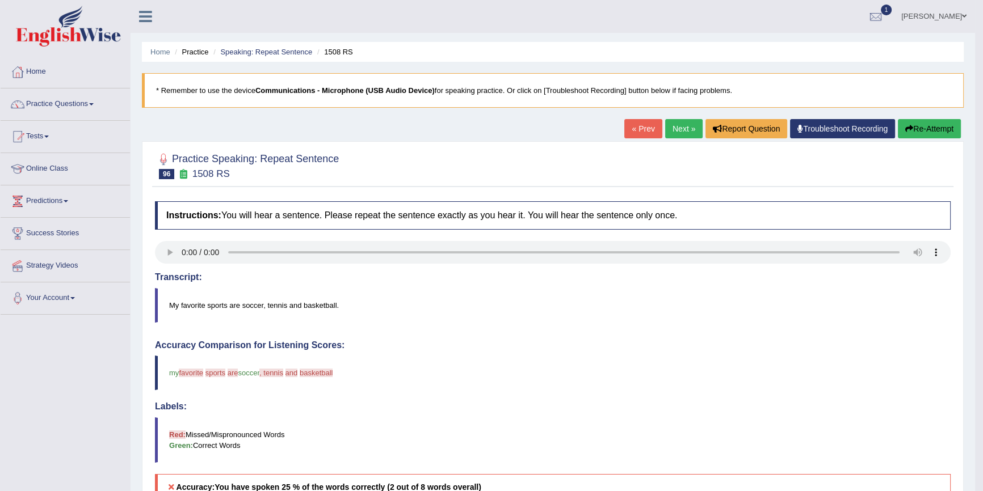
click at [938, 130] on button "Re-Attempt" at bounding box center [928, 128] width 63 height 19
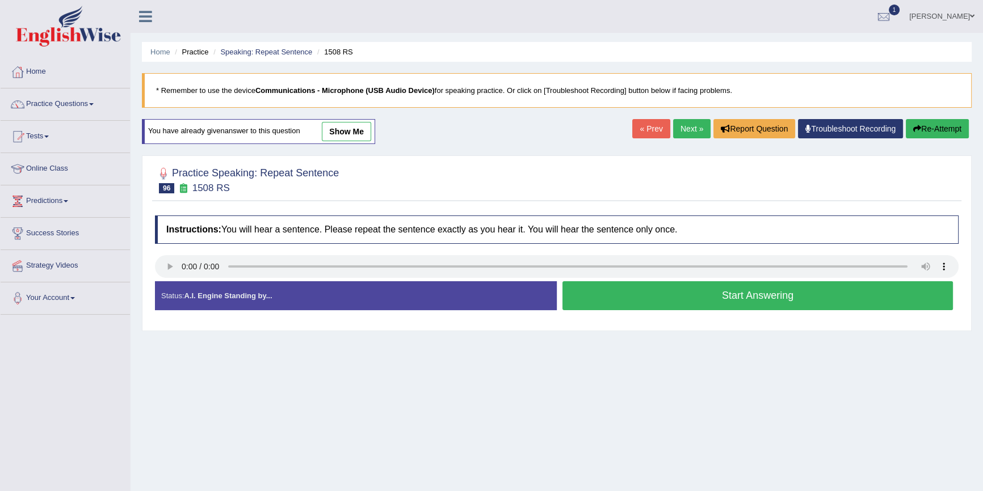
click at [736, 293] on button "Start Answering" at bounding box center [757, 295] width 390 height 29
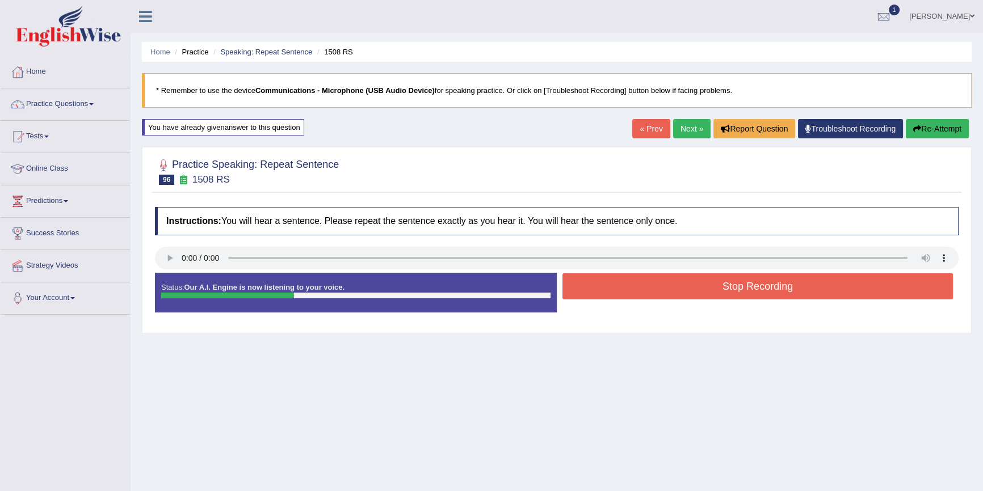
click at [731, 289] on button "Stop Recording" at bounding box center [757, 286] width 390 height 26
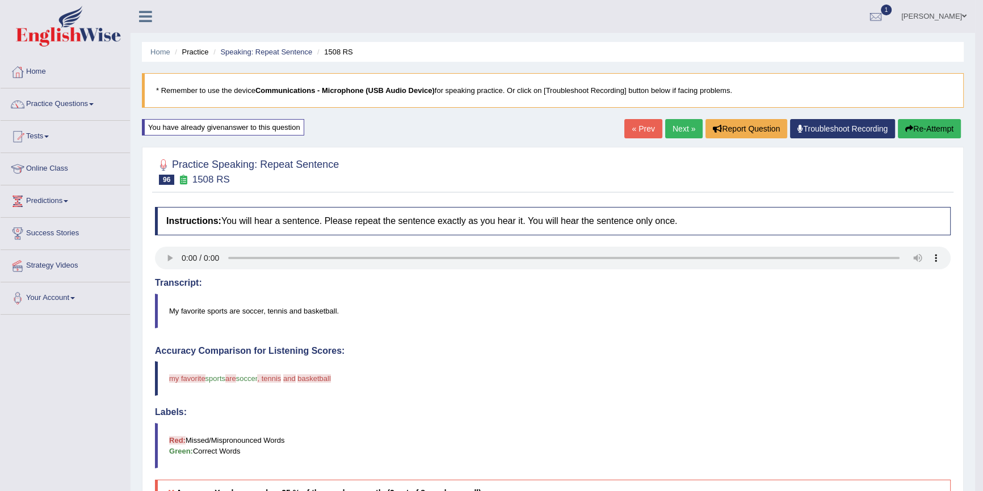
click at [677, 124] on link "Next »" at bounding box center [683, 128] width 37 height 19
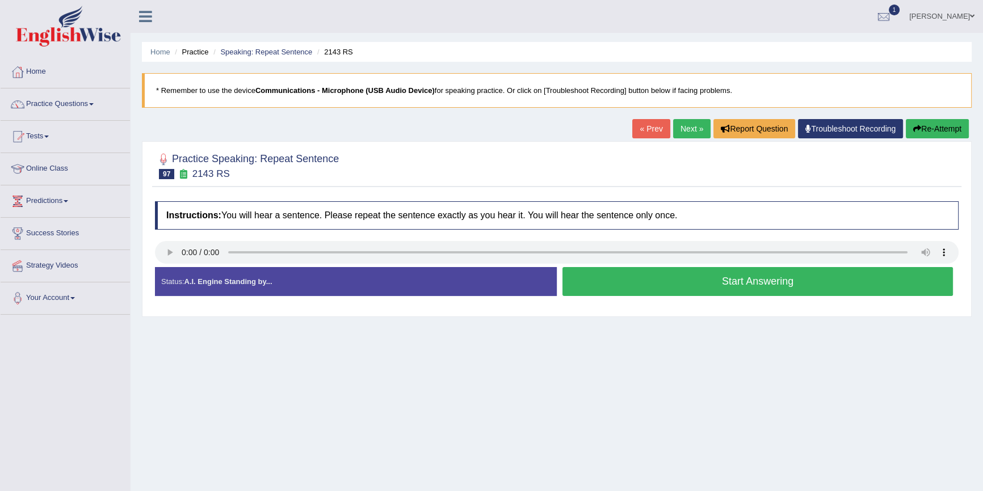
click at [697, 273] on button "Start Answering" at bounding box center [757, 281] width 390 height 29
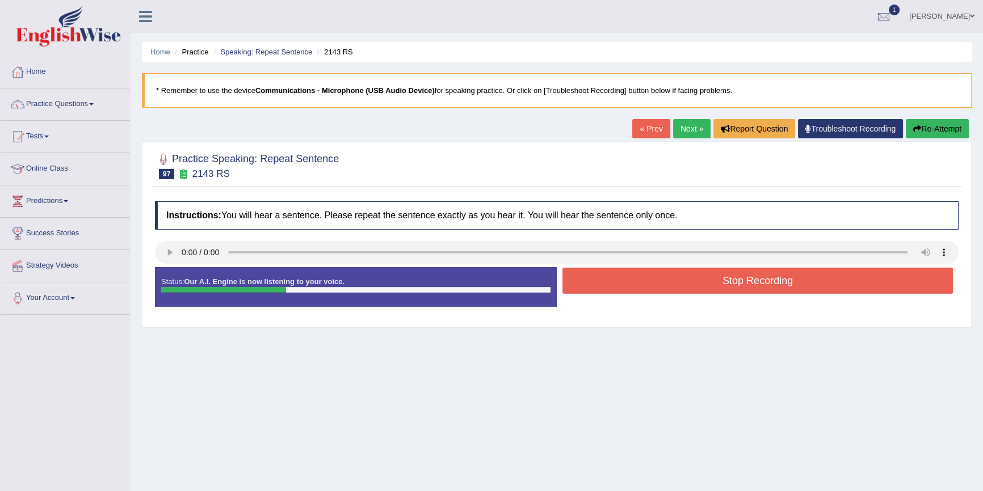
click at [694, 274] on button "Stop Recording" at bounding box center [757, 281] width 390 height 26
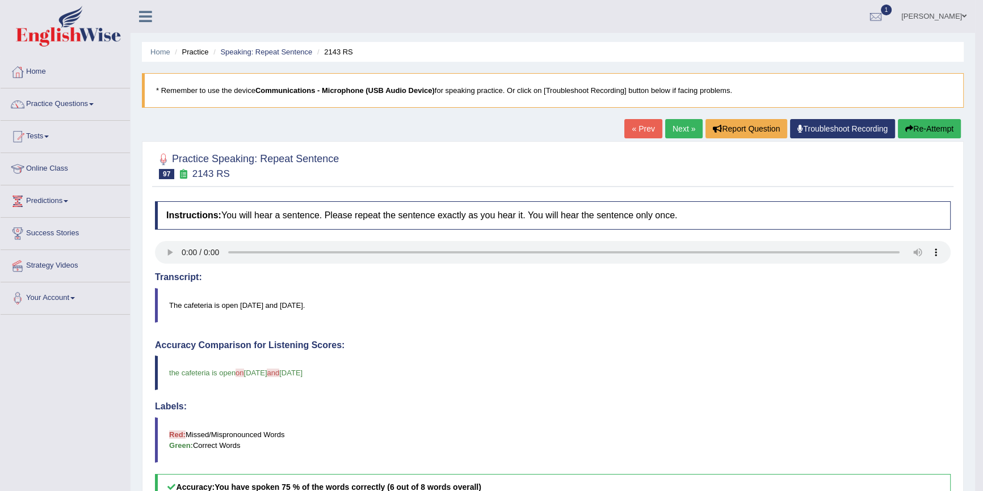
click at [681, 130] on link "Next »" at bounding box center [683, 128] width 37 height 19
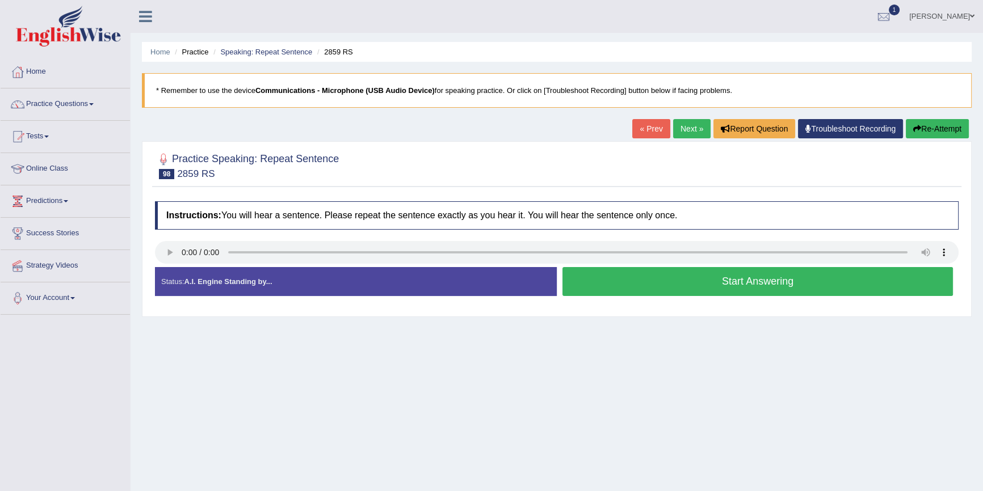
click at [731, 289] on button "Start Answering" at bounding box center [757, 281] width 390 height 29
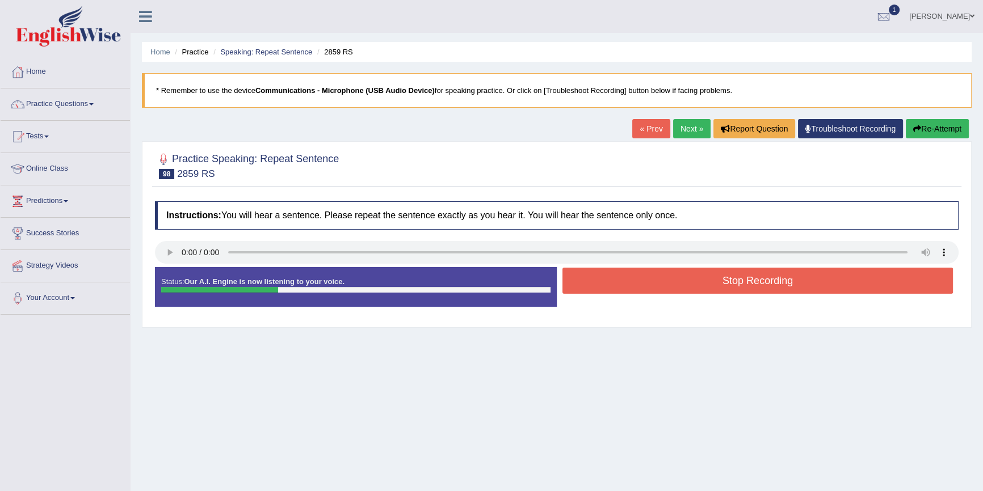
click at [921, 120] on button "Re-Attempt" at bounding box center [936, 128] width 63 height 19
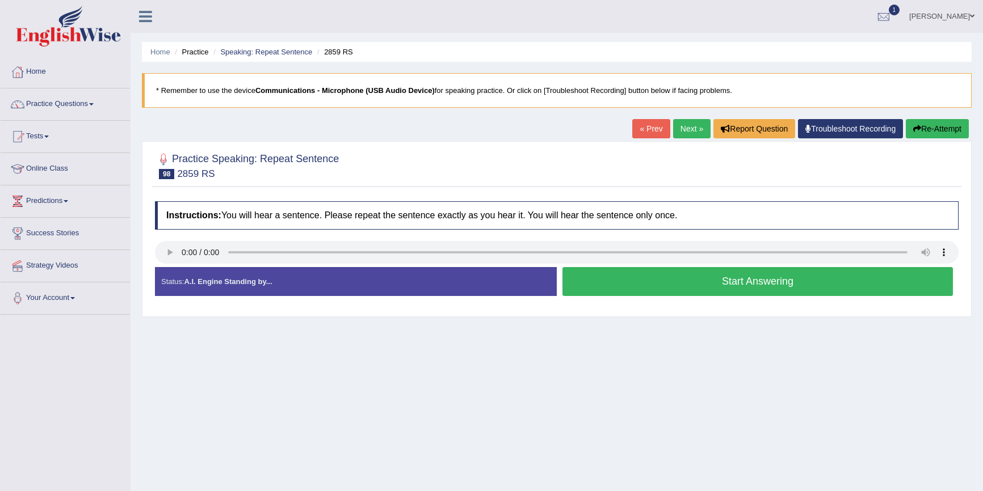
click at [730, 286] on button "Start Answering" at bounding box center [757, 281] width 390 height 29
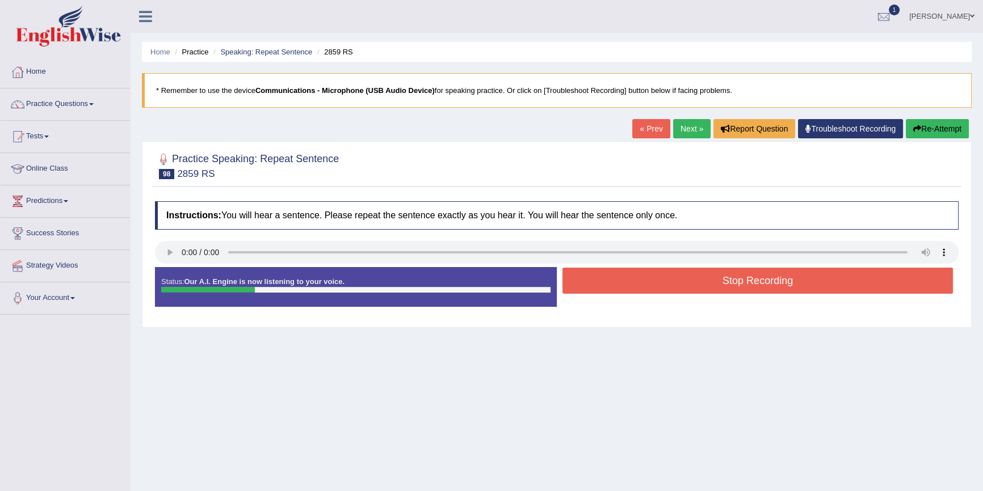
click at [725, 285] on button "Stop Recording" at bounding box center [757, 281] width 390 height 26
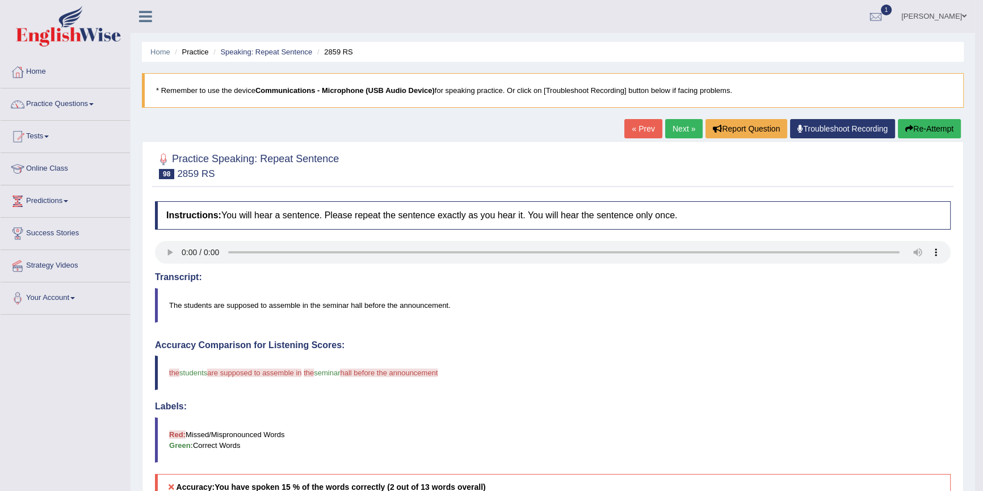
click at [939, 130] on button "Re-Attempt" at bounding box center [928, 128] width 63 height 19
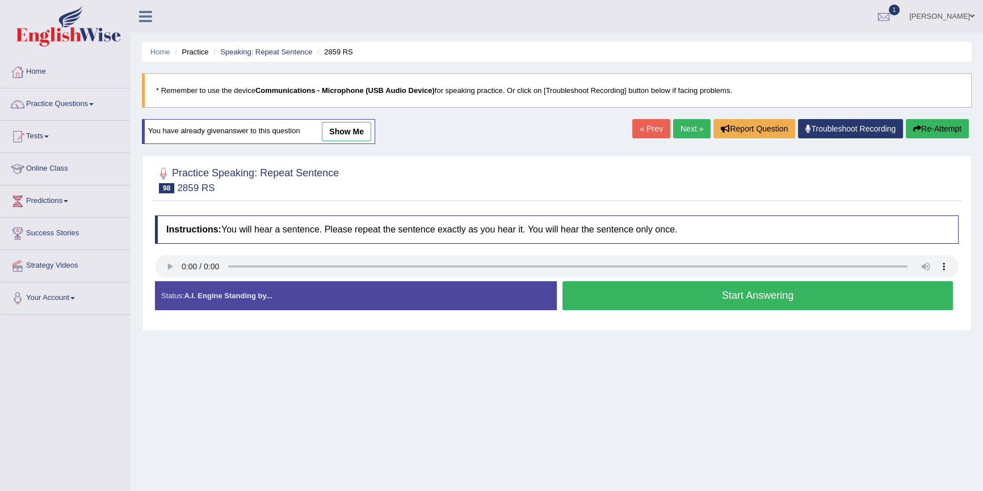
click at [619, 304] on button "Start Answering" at bounding box center [757, 295] width 390 height 29
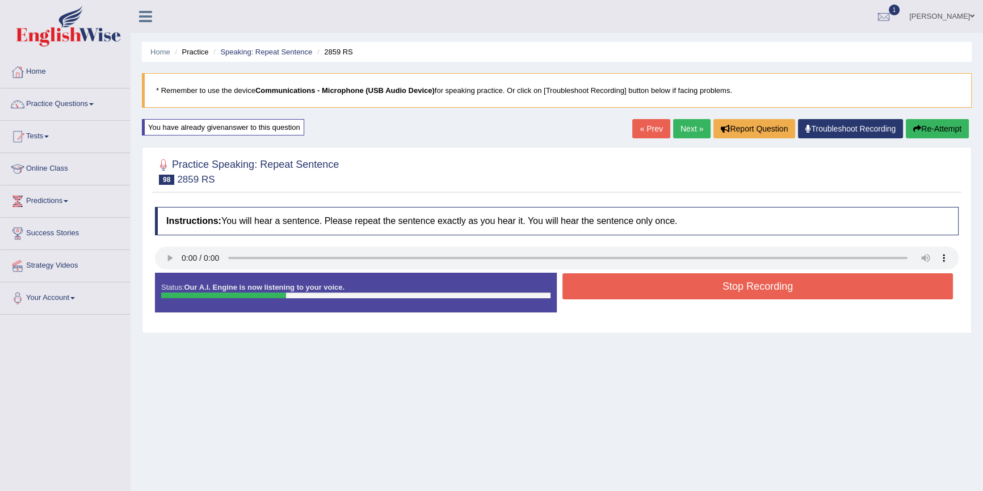
click at [616, 301] on div "Stop Recording" at bounding box center [758, 287] width 402 height 29
click at [616, 295] on button "Stop Recording" at bounding box center [757, 286] width 390 height 26
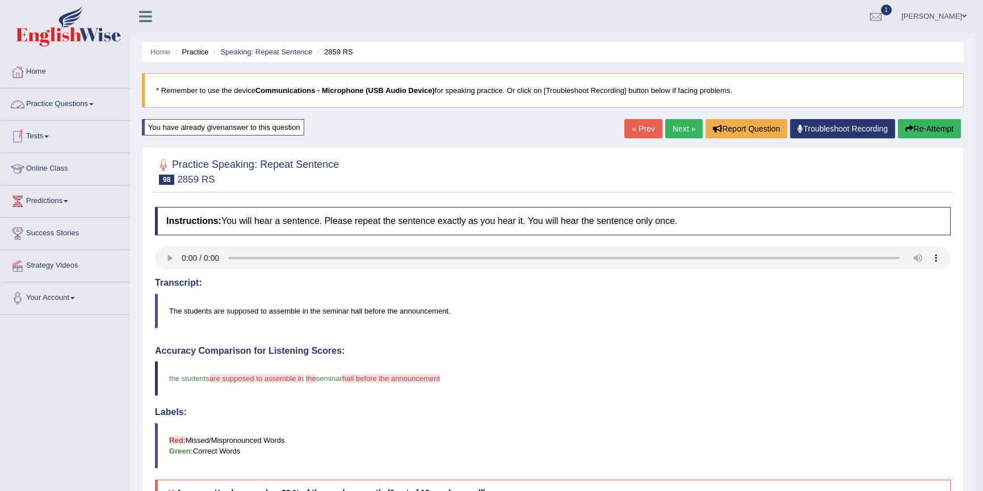
click at [52, 103] on link "Practice Questions" at bounding box center [65, 102] width 129 height 28
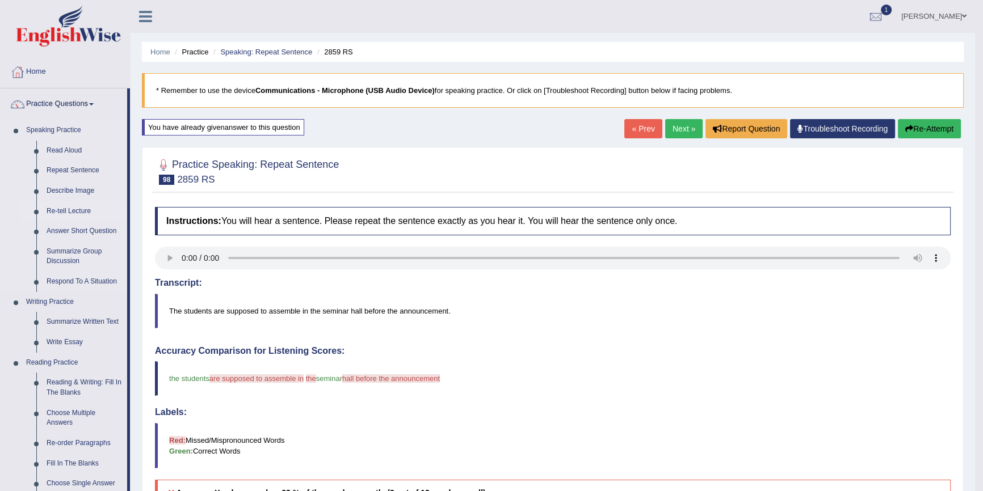
click at [61, 211] on link "Re-tell Lecture" at bounding box center [84, 211] width 86 height 20
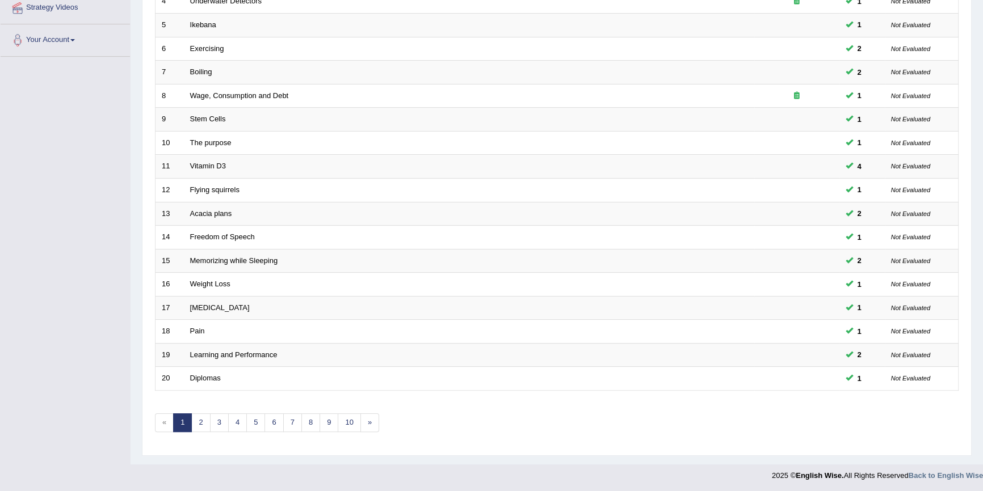
scroll to position [258, 0]
click at [204, 423] on link "2" at bounding box center [200, 423] width 19 height 19
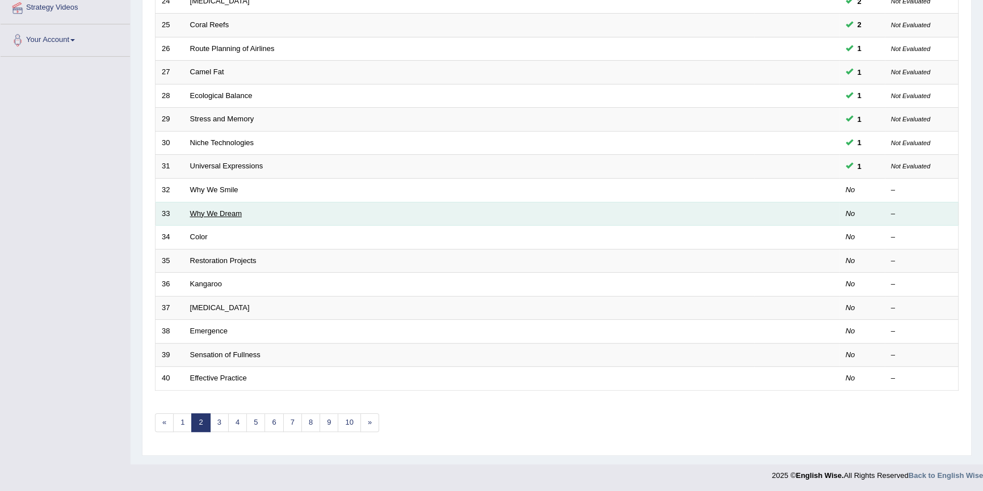
click at [222, 209] on link "Why We Dream" at bounding box center [216, 213] width 52 height 9
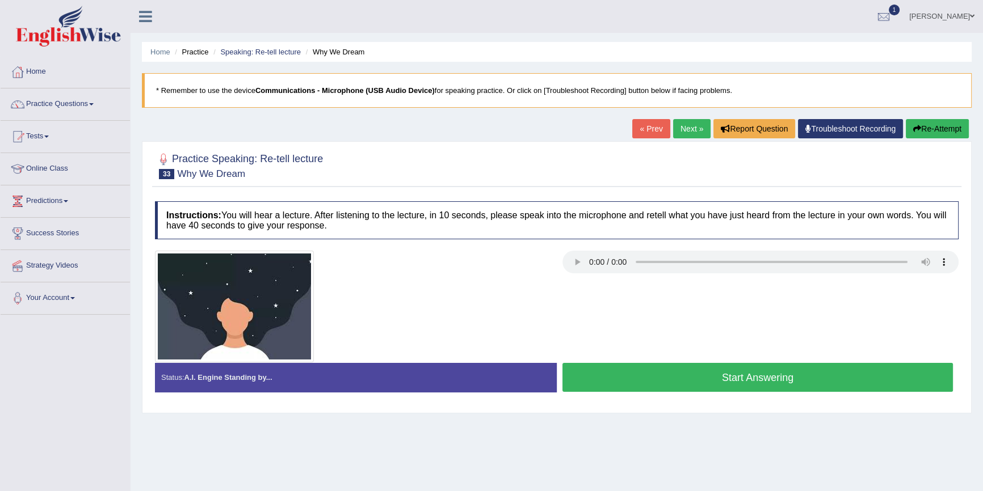
click at [936, 132] on button "Re-Attempt" at bounding box center [936, 128] width 63 height 19
click at [789, 376] on button "Start Answering" at bounding box center [757, 377] width 390 height 29
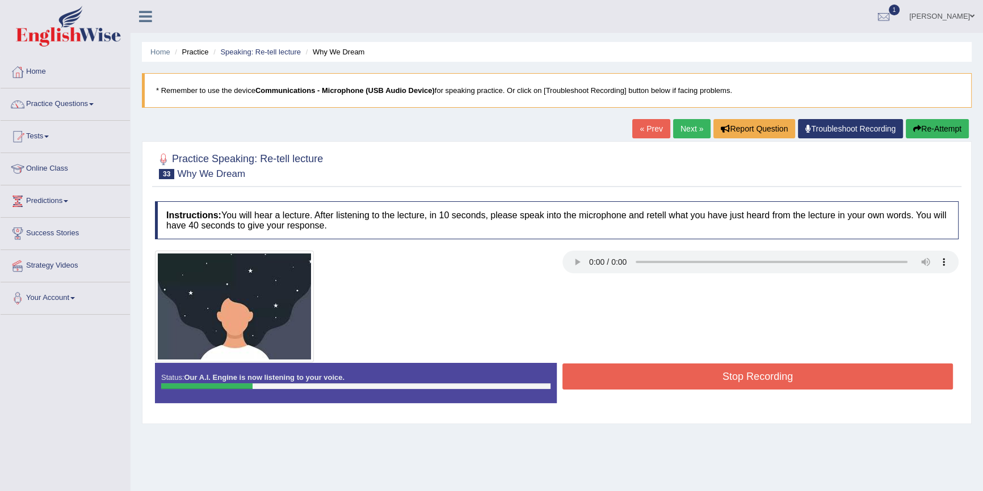
click at [922, 119] on button "Re-Attempt" at bounding box center [936, 128] width 63 height 19
click at [651, 378] on button "Stop Recording" at bounding box center [757, 377] width 390 height 26
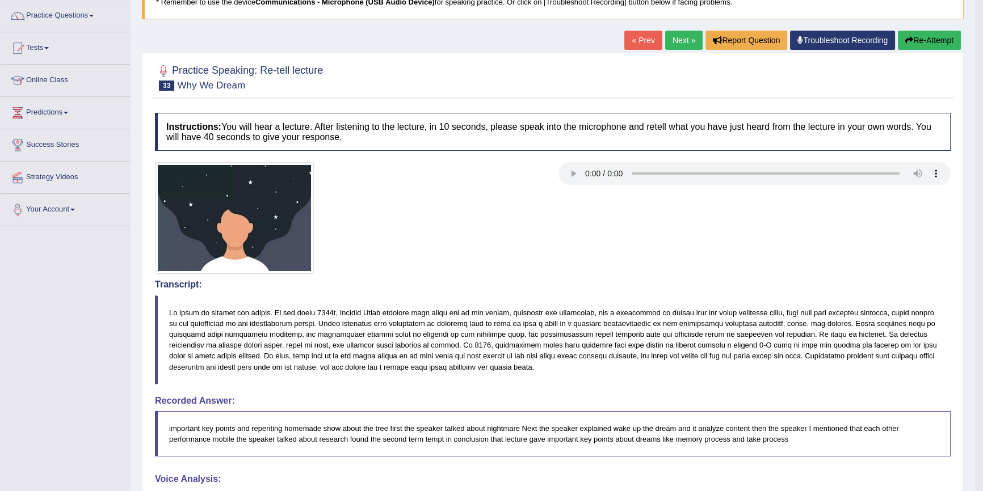
scroll to position [83, 0]
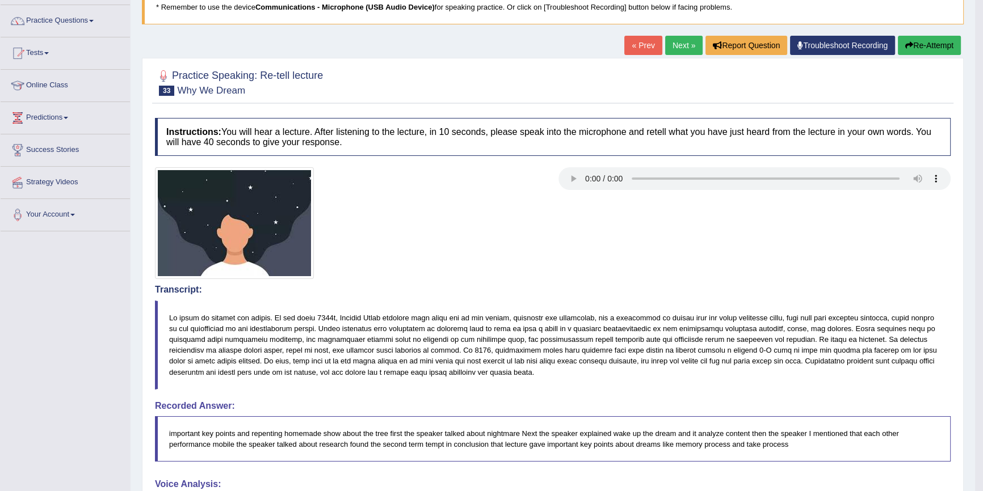
click at [939, 48] on button "Re-Attempt" at bounding box center [928, 45] width 63 height 19
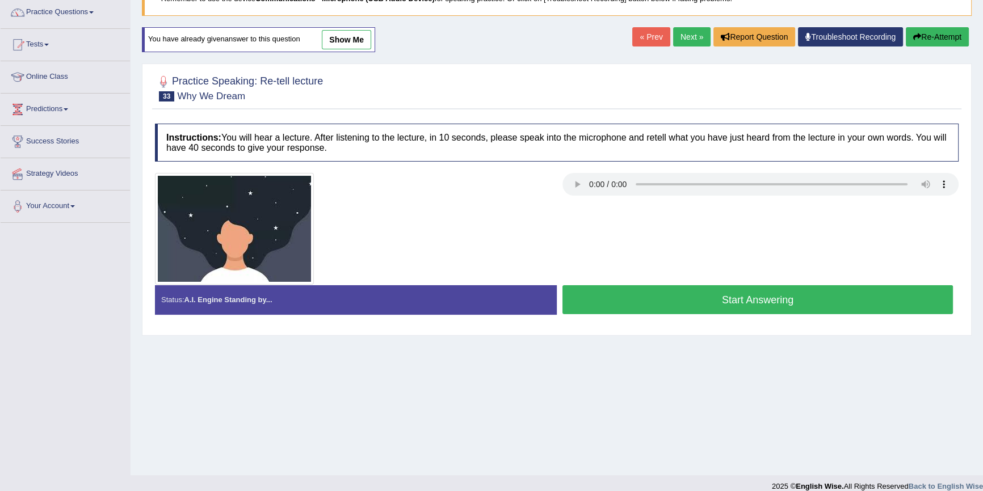
click at [740, 304] on button "Start Answering" at bounding box center [757, 299] width 390 height 29
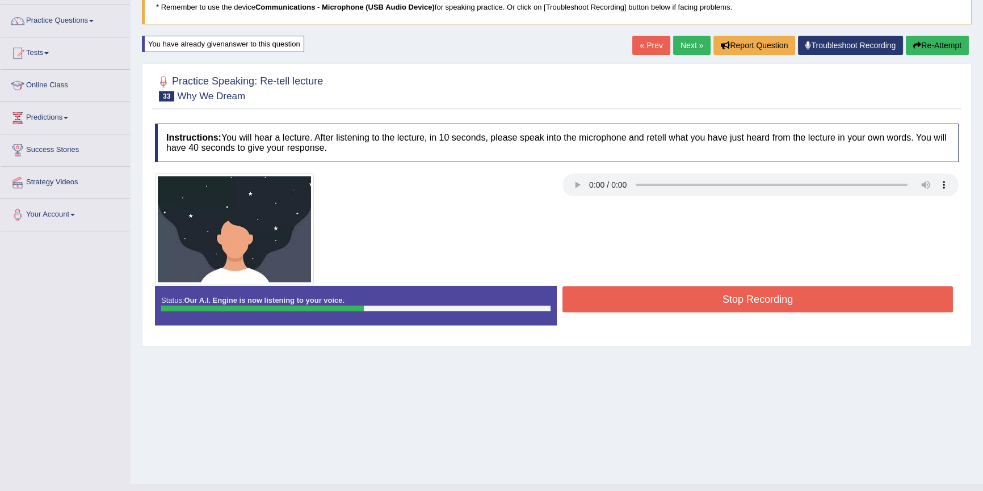
click at [925, 52] on button "Re-Attempt" at bounding box center [936, 45] width 63 height 19
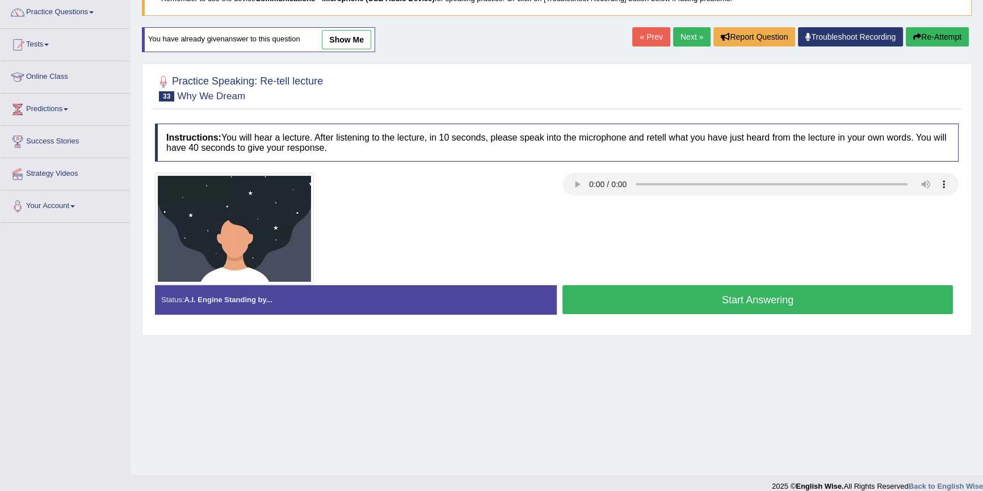
scroll to position [92, 0]
click at [740, 298] on button "Start Answering" at bounding box center [757, 299] width 390 height 29
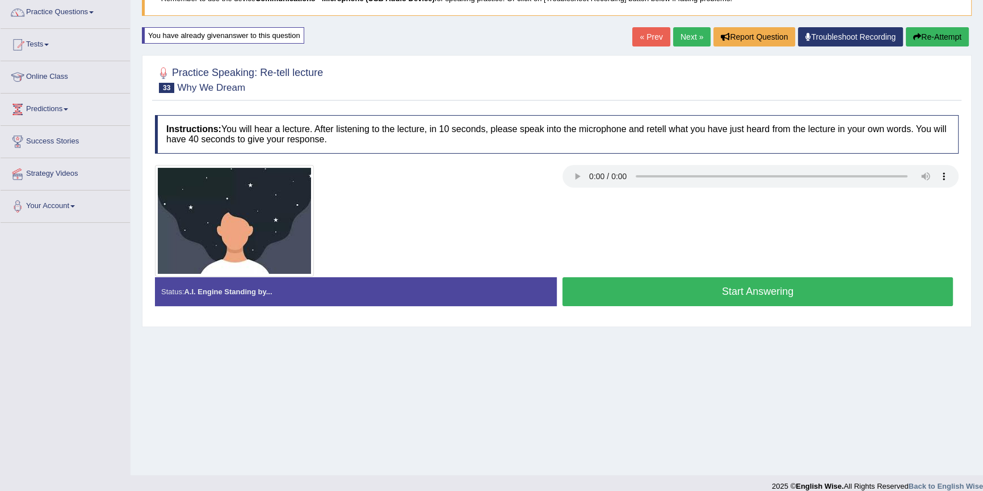
scroll to position [0, 0]
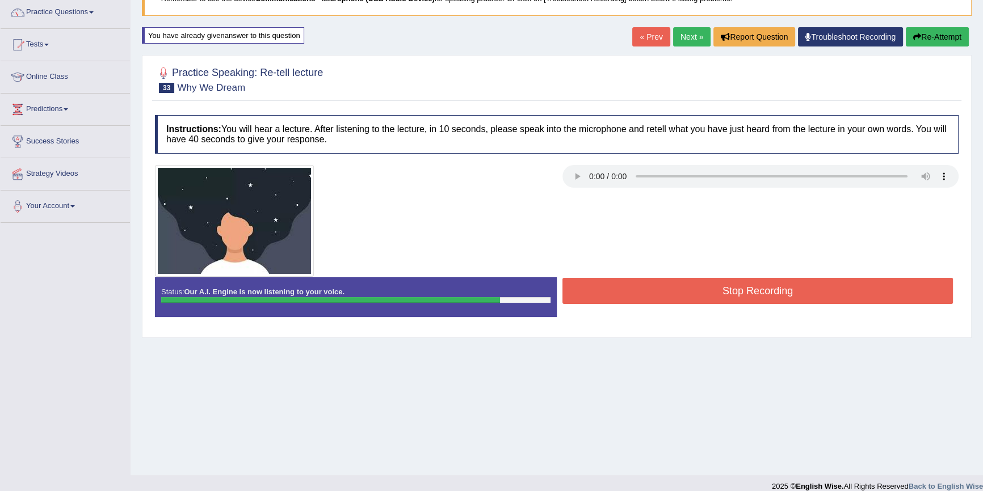
click at [630, 284] on button "Stop Recording" at bounding box center [757, 291] width 390 height 26
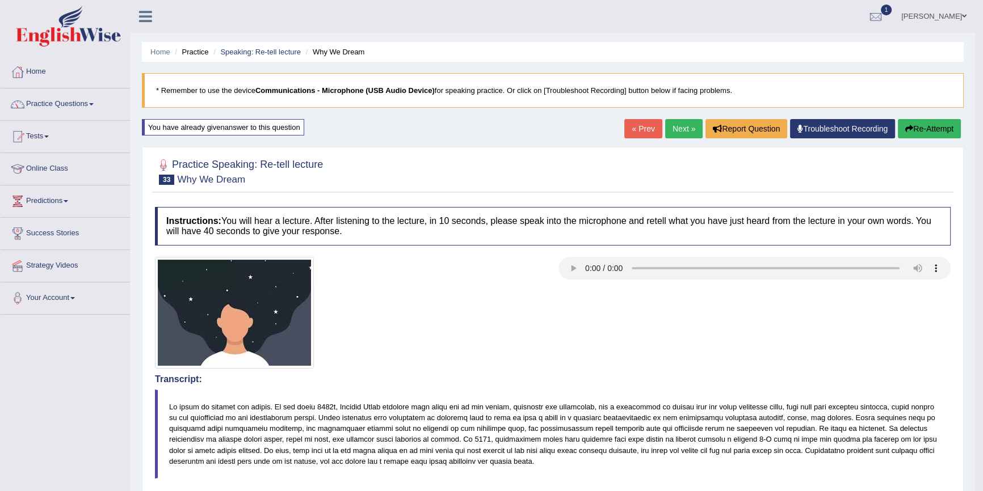
click at [675, 129] on link "Next »" at bounding box center [683, 128] width 37 height 19
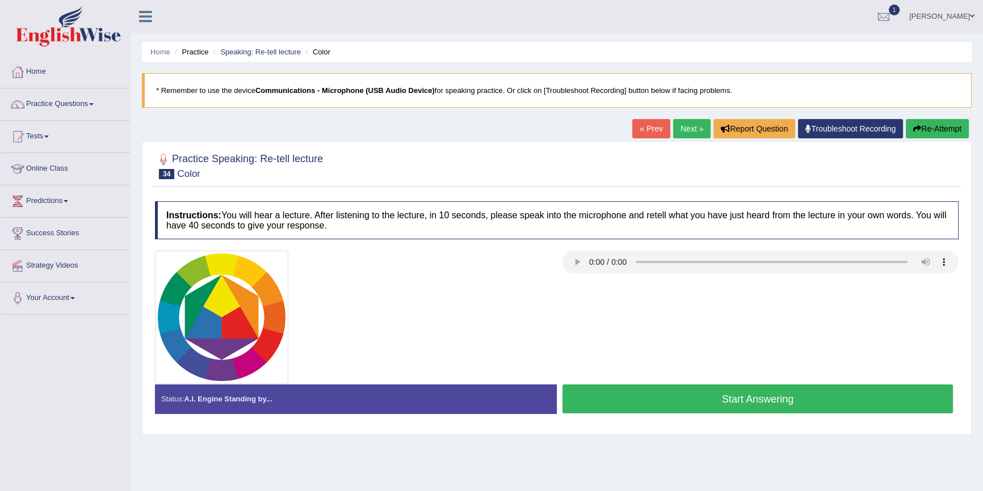
click at [768, 403] on button "Start Answering" at bounding box center [757, 399] width 390 height 29
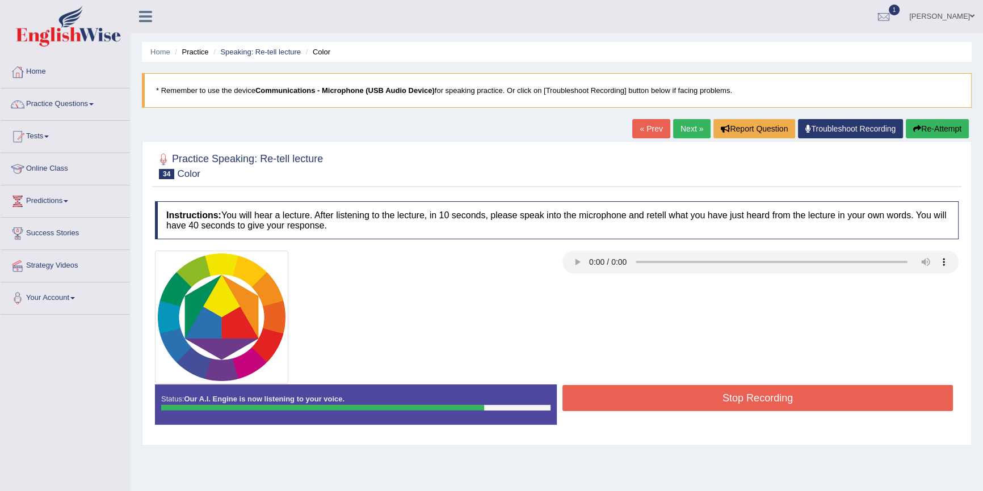
click at [768, 403] on button "Stop Recording" at bounding box center [757, 398] width 390 height 26
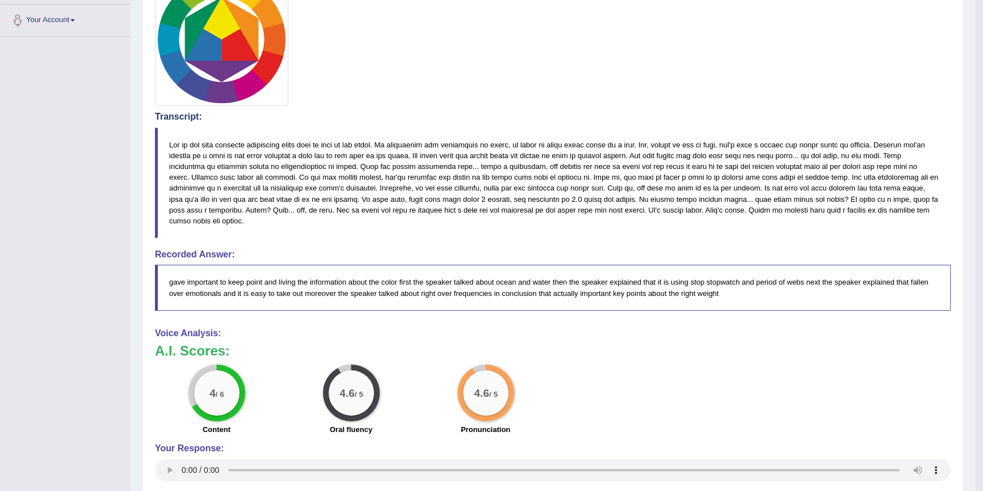
scroll to position [51, 0]
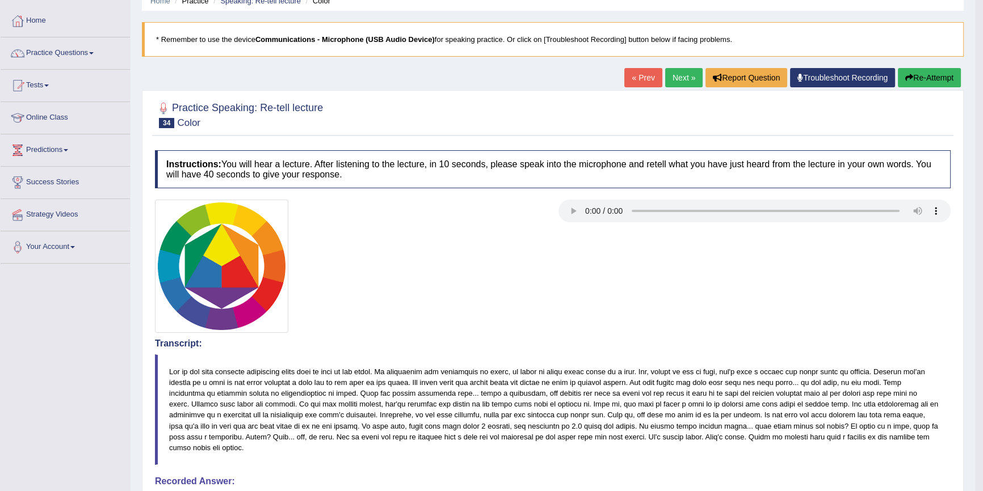
click at [682, 72] on link "Next »" at bounding box center [683, 77] width 37 height 19
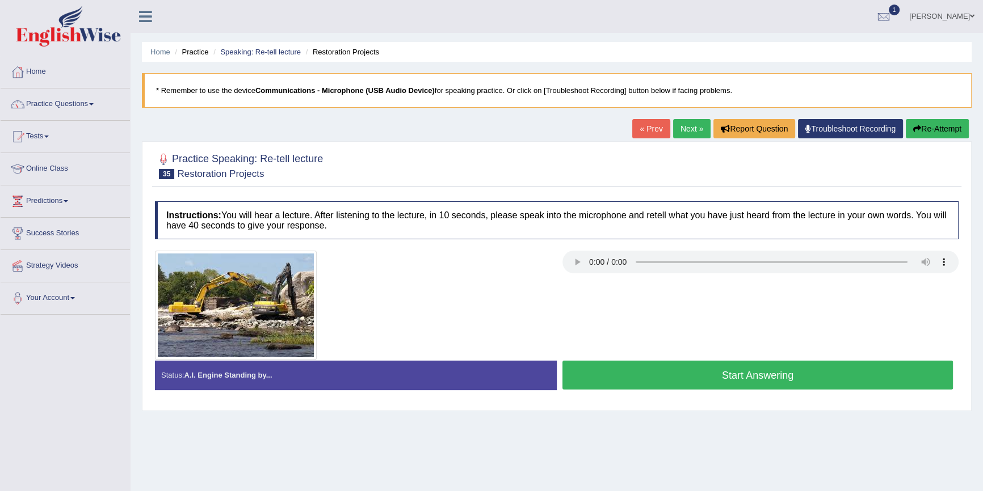
click at [939, 127] on button "Re-Attempt" at bounding box center [936, 128] width 63 height 19
click at [688, 374] on button "Start Answering" at bounding box center [757, 375] width 390 height 29
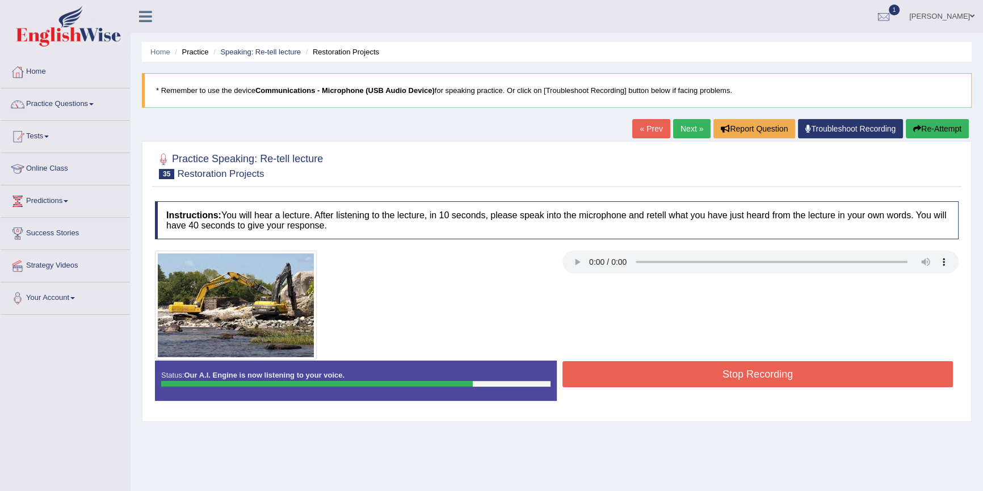
click at [686, 371] on button "Stop Recording" at bounding box center [757, 374] width 390 height 26
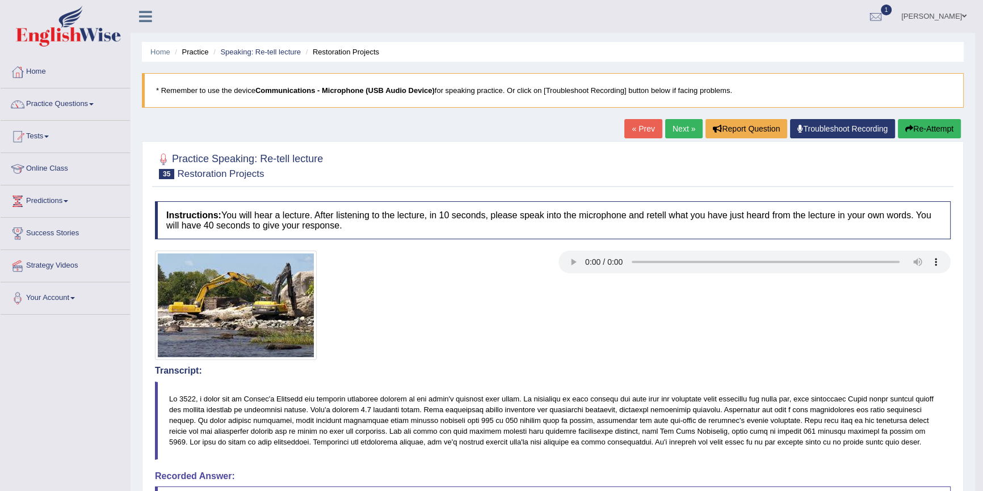
click at [669, 127] on link "Next »" at bounding box center [683, 128] width 37 height 19
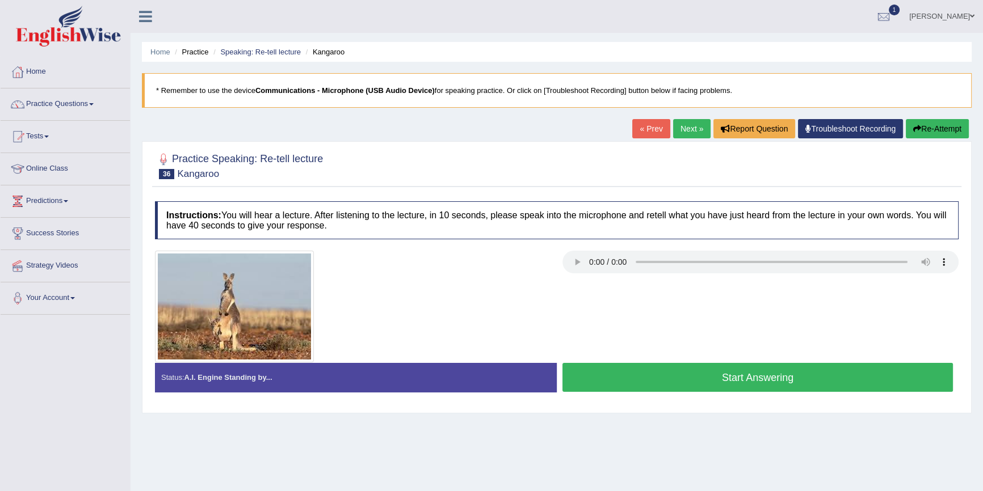
click at [669, 382] on button "Start Answering" at bounding box center [757, 377] width 390 height 29
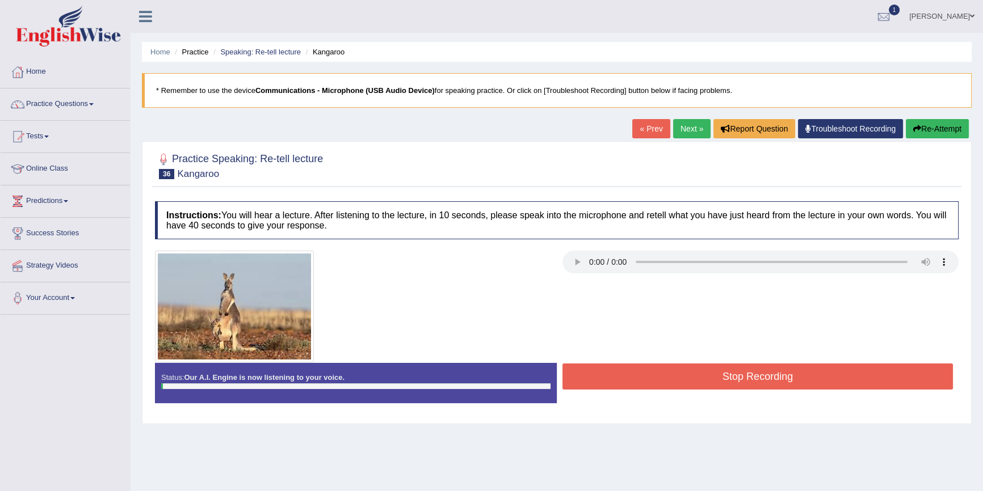
click at [666, 381] on button "Stop Recording" at bounding box center [757, 377] width 390 height 26
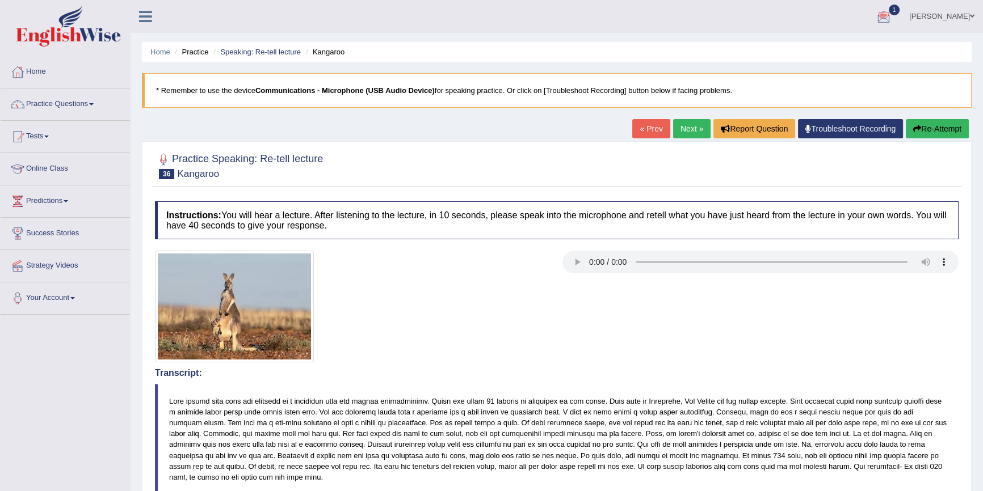
click at [930, 132] on button "Re-Attempt" at bounding box center [936, 128] width 63 height 19
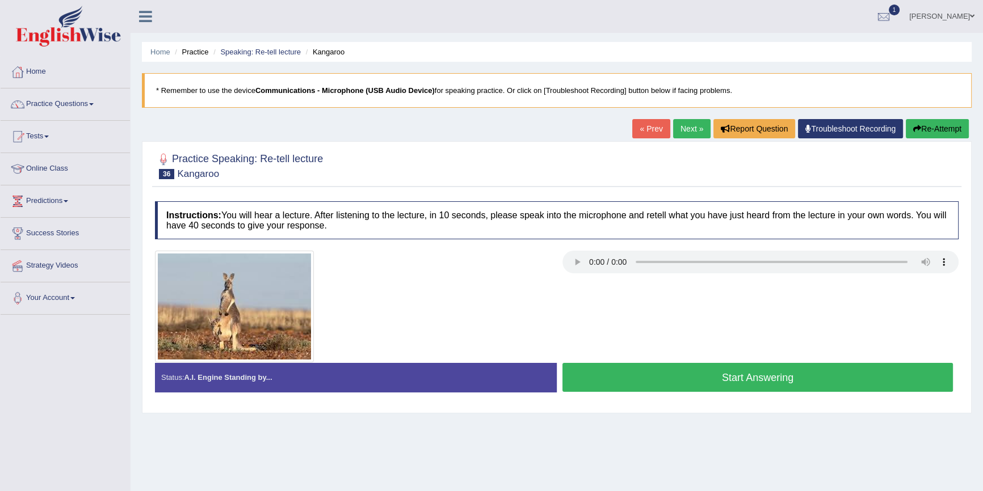
click at [661, 367] on button "Start Answering" at bounding box center [757, 377] width 390 height 29
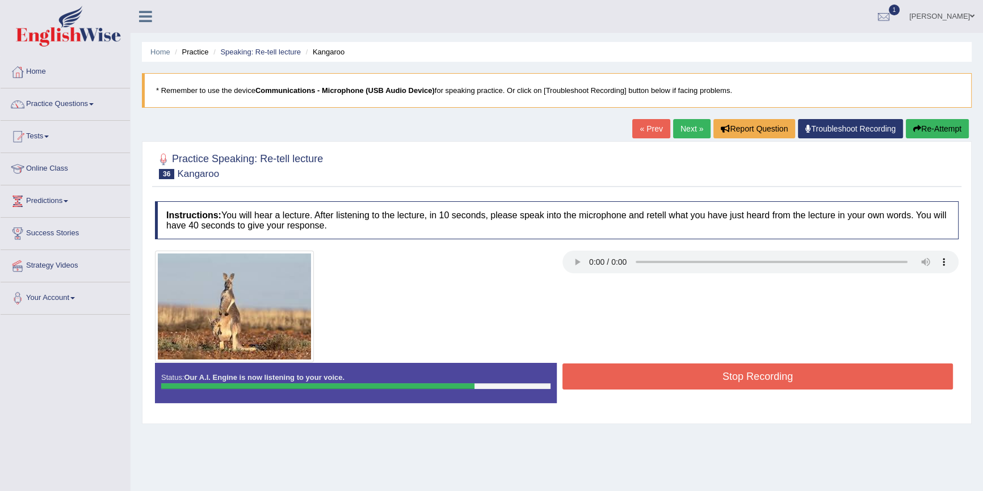
click at [680, 371] on button "Stop Recording" at bounding box center [757, 377] width 390 height 26
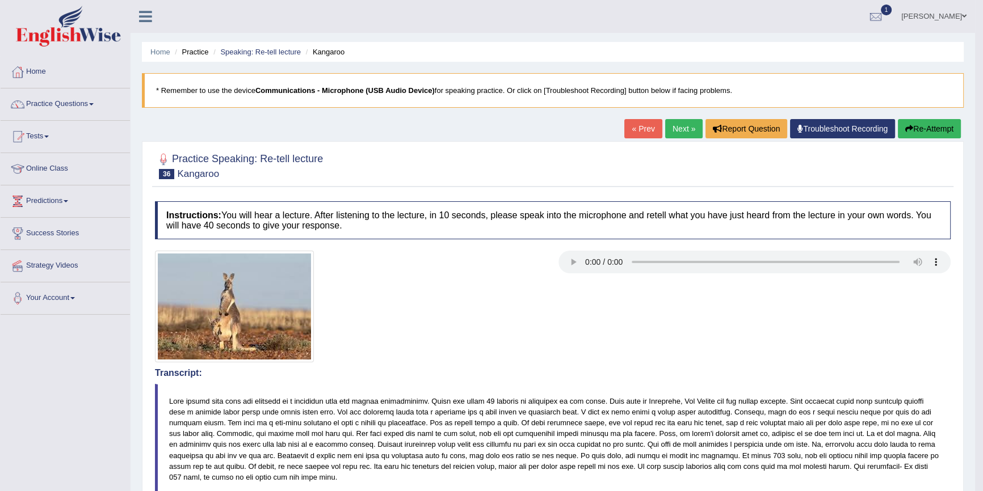
click at [675, 127] on link "Next »" at bounding box center [683, 128] width 37 height 19
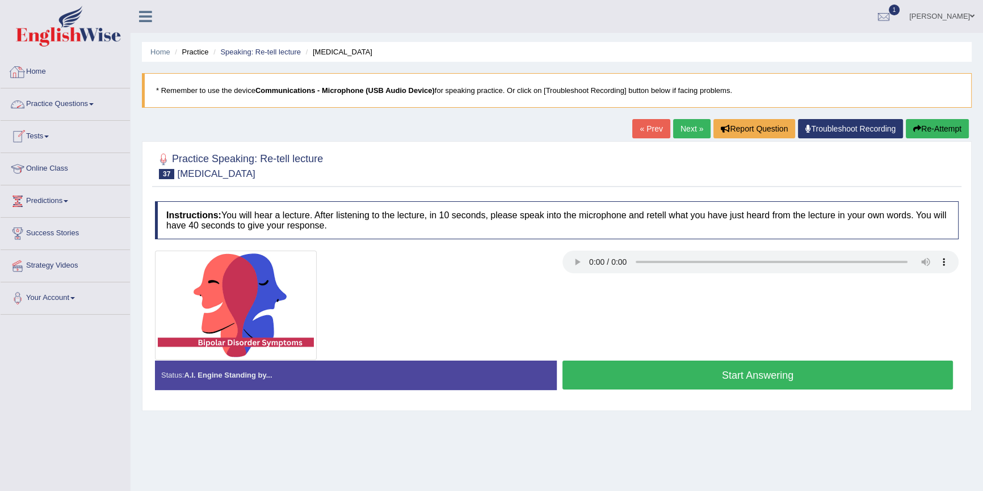
click at [37, 71] on link "Home" at bounding box center [65, 70] width 129 height 28
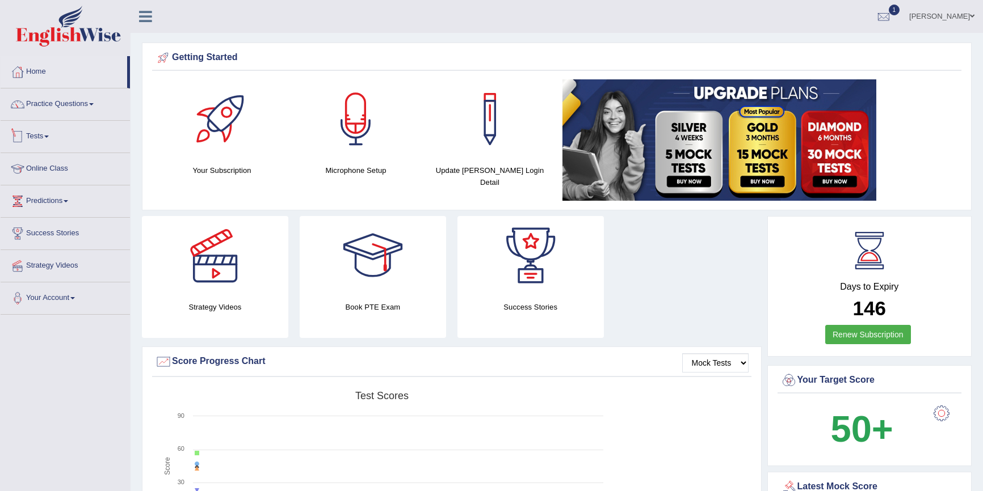
click at [33, 136] on link "Tests" at bounding box center [65, 135] width 129 height 28
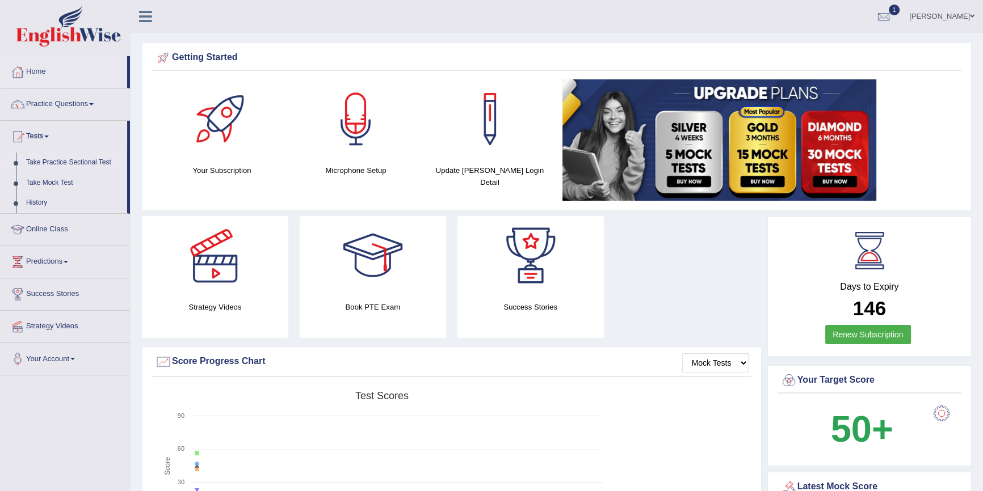
click at [53, 163] on link "Take Practice Sectional Test" at bounding box center [74, 163] width 106 height 20
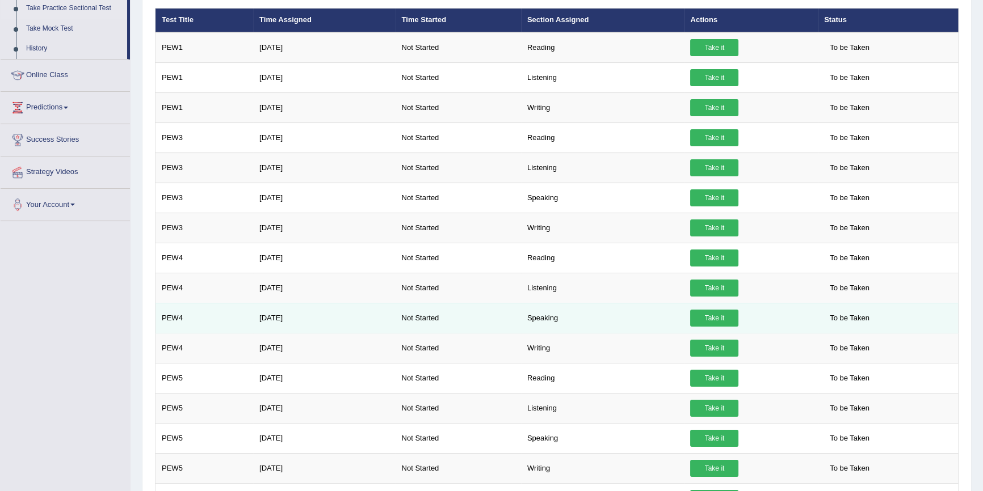
click at [713, 314] on link "Take it" at bounding box center [714, 318] width 48 height 17
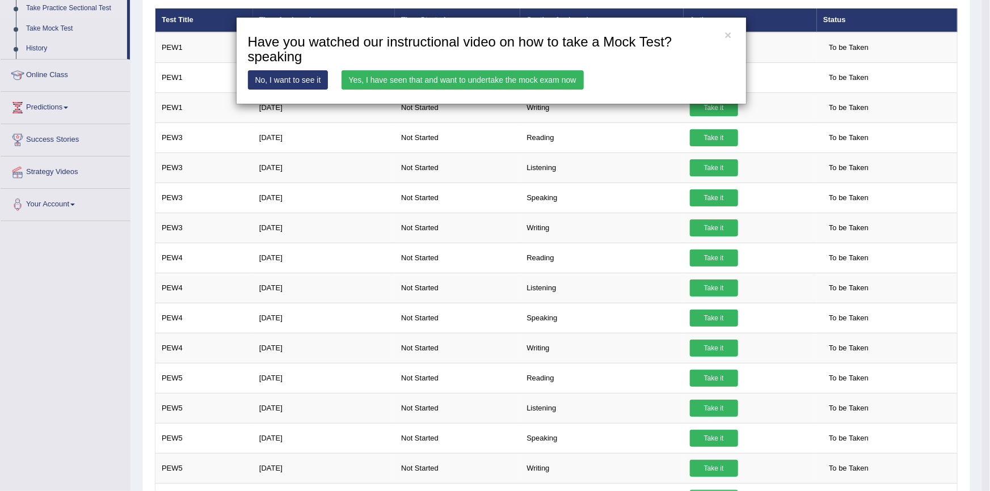
click at [499, 91] on div "× Have you watched our instructional video on how to take a Mock Test?speaking …" at bounding box center [491, 60] width 511 height 87
click at [493, 78] on link "Yes, I have seen that and want to undertake the mock exam now" at bounding box center [463, 79] width 242 height 19
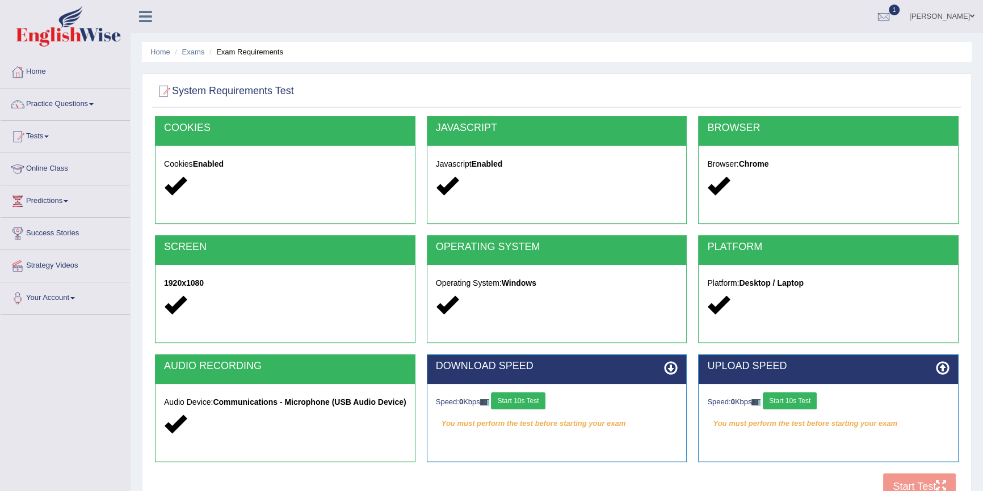
click at [521, 394] on button "Start 10s Test" at bounding box center [518, 401] width 54 height 17
click at [806, 401] on button "Start 10s Test" at bounding box center [789, 401] width 54 height 17
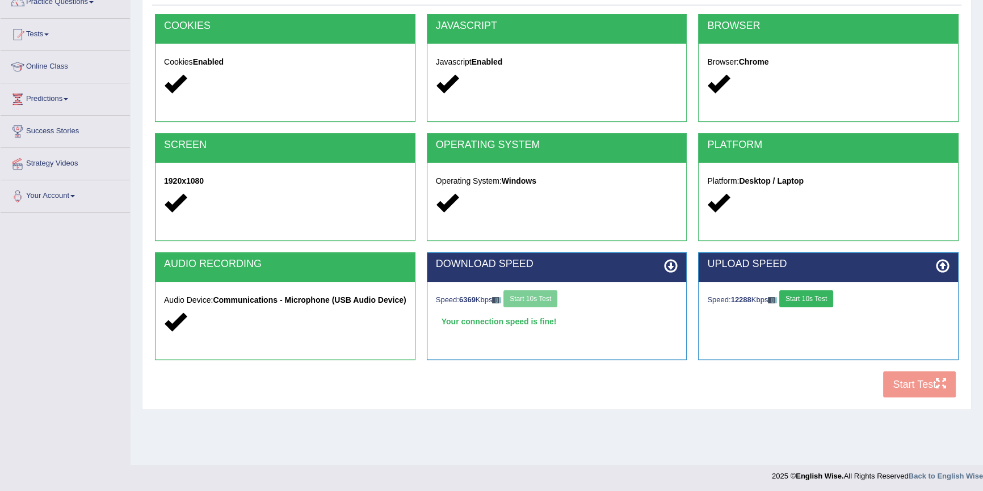
scroll to position [103, 0]
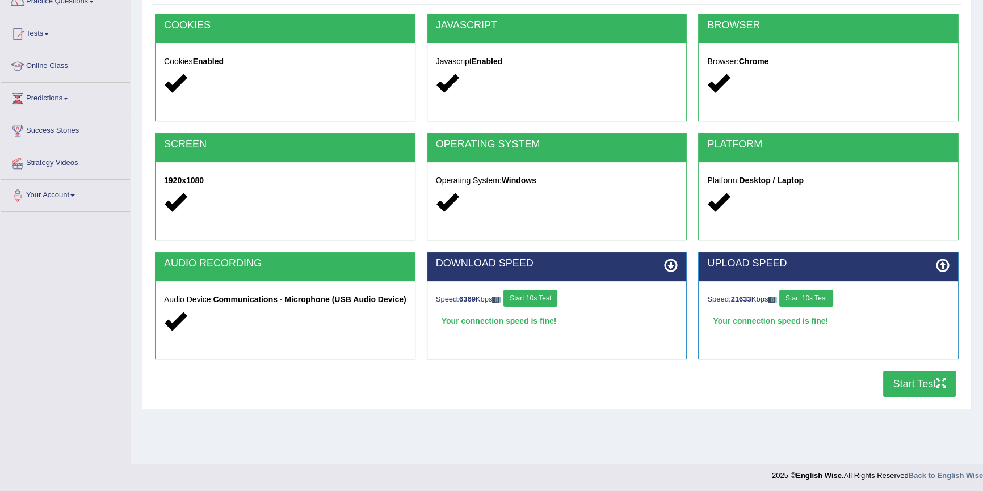
click at [895, 386] on button "Start Test" at bounding box center [919, 384] width 73 height 26
